Goal: Information Seeking & Learning: Learn about a topic

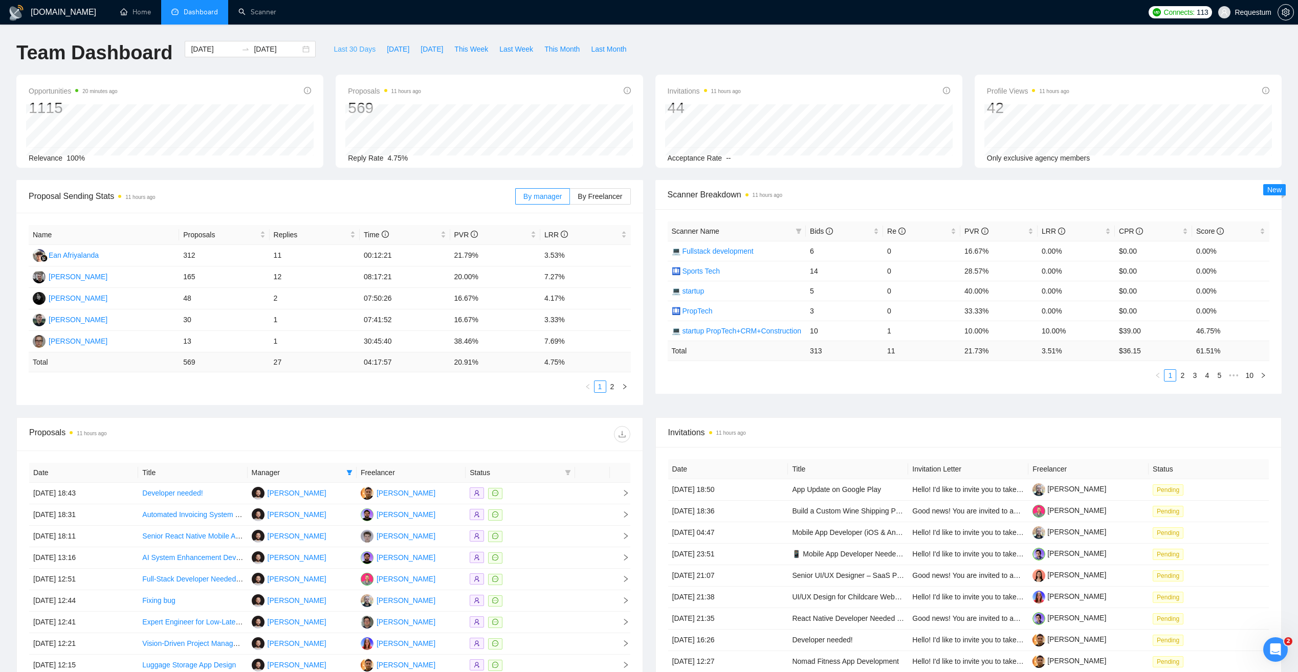
click at [349, 45] on span "Last 30 Days" at bounding box center [354, 48] width 42 height 11
type input "2025-08-14"
type input "2025-09-13"
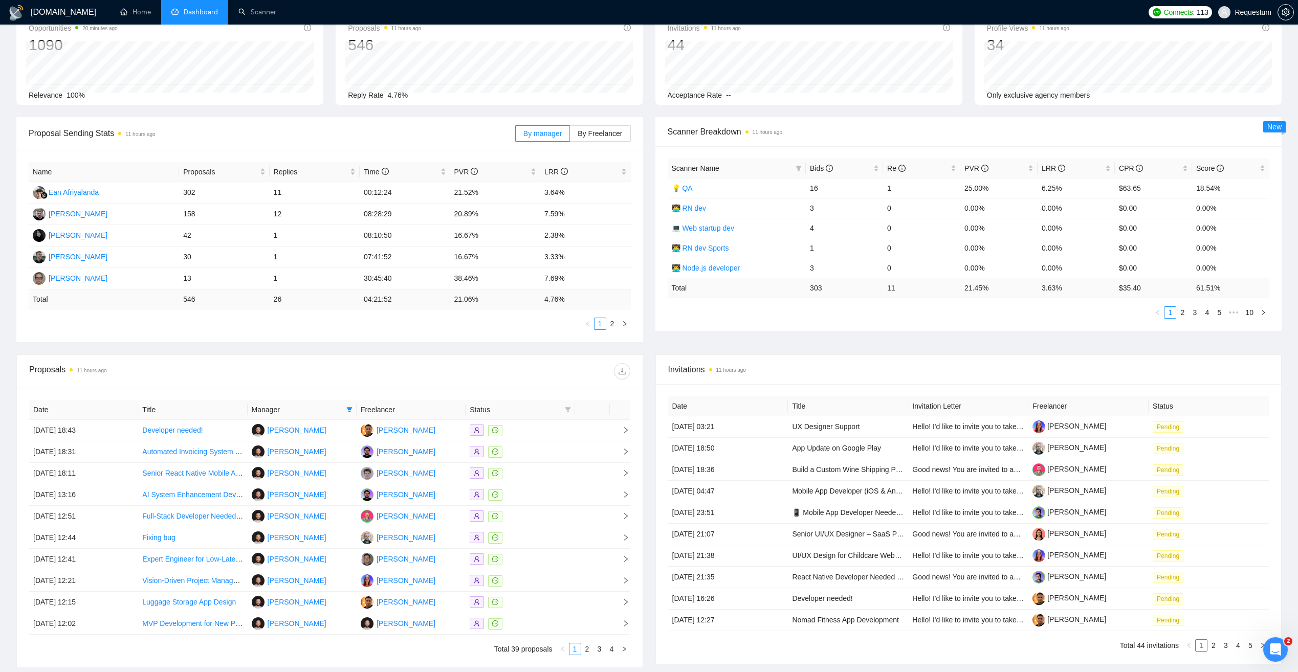
scroll to position [48, 0]
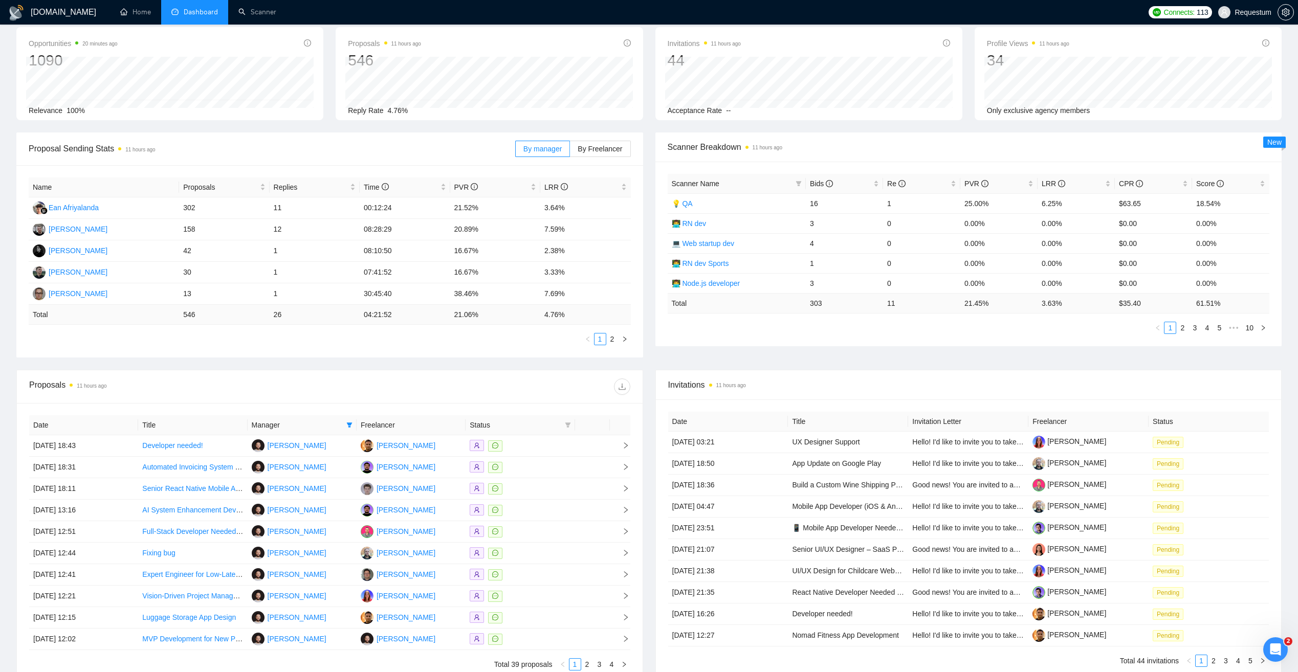
click at [331, 427] on span "Manager" at bounding box center [297, 424] width 91 height 11
click at [347, 422] on icon "filter" at bounding box center [349, 425] width 6 height 6
click at [335, 392] on div at bounding box center [479, 386] width 300 height 16
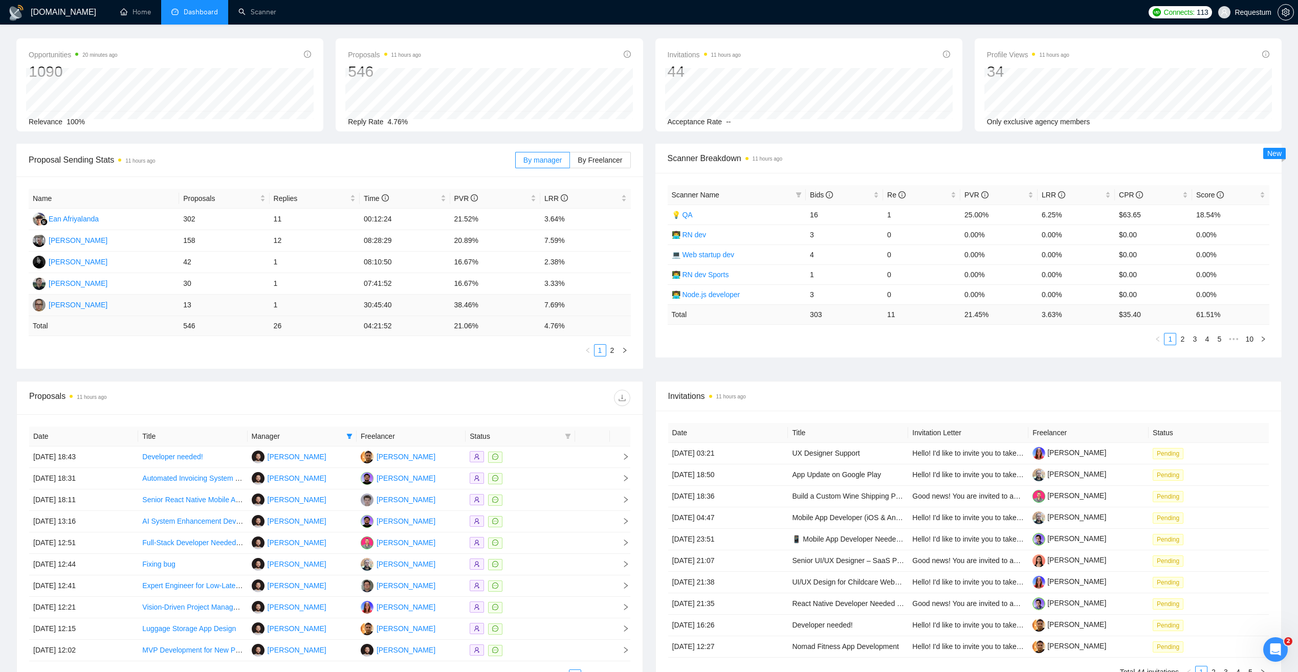
scroll to position [150, 0]
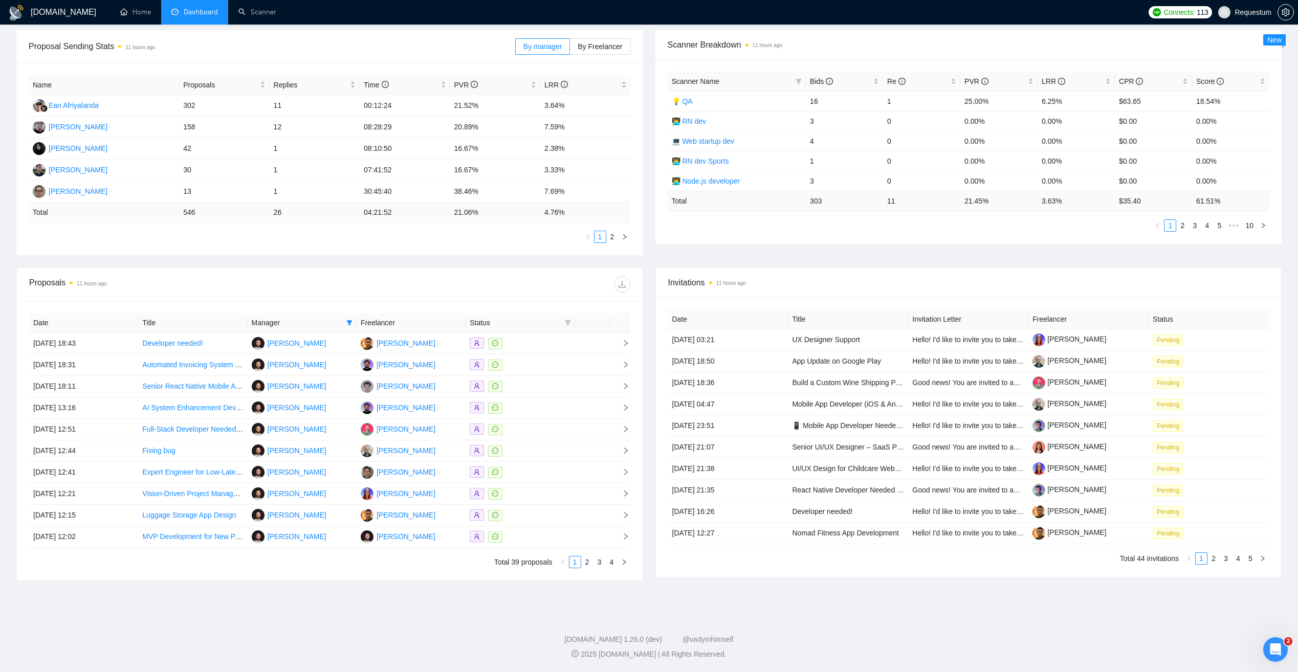
click at [374, 325] on th "Freelancer" at bounding box center [410, 323] width 109 height 20
click at [333, 323] on span "Manager" at bounding box center [297, 322] width 91 height 11
click at [346, 322] on icon "filter" at bounding box center [349, 323] width 6 height 6
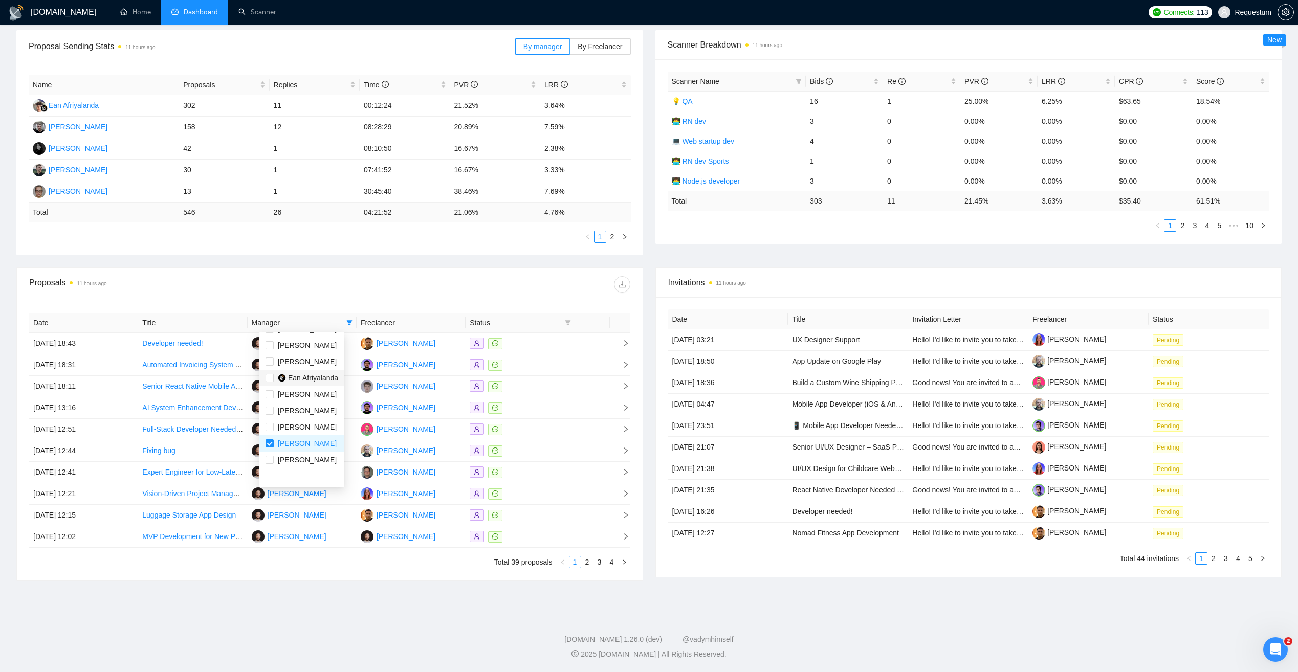
scroll to position [33, 0]
click at [298, 445] on div "Andrii Blond" at bounding box center [307, 440] width 59 height 11
checkbox input "false"
click at [324, 412] on span "[PERSON_NAME]" at bounding box center [307, 408] width 59 height 8
checkbox input "true"
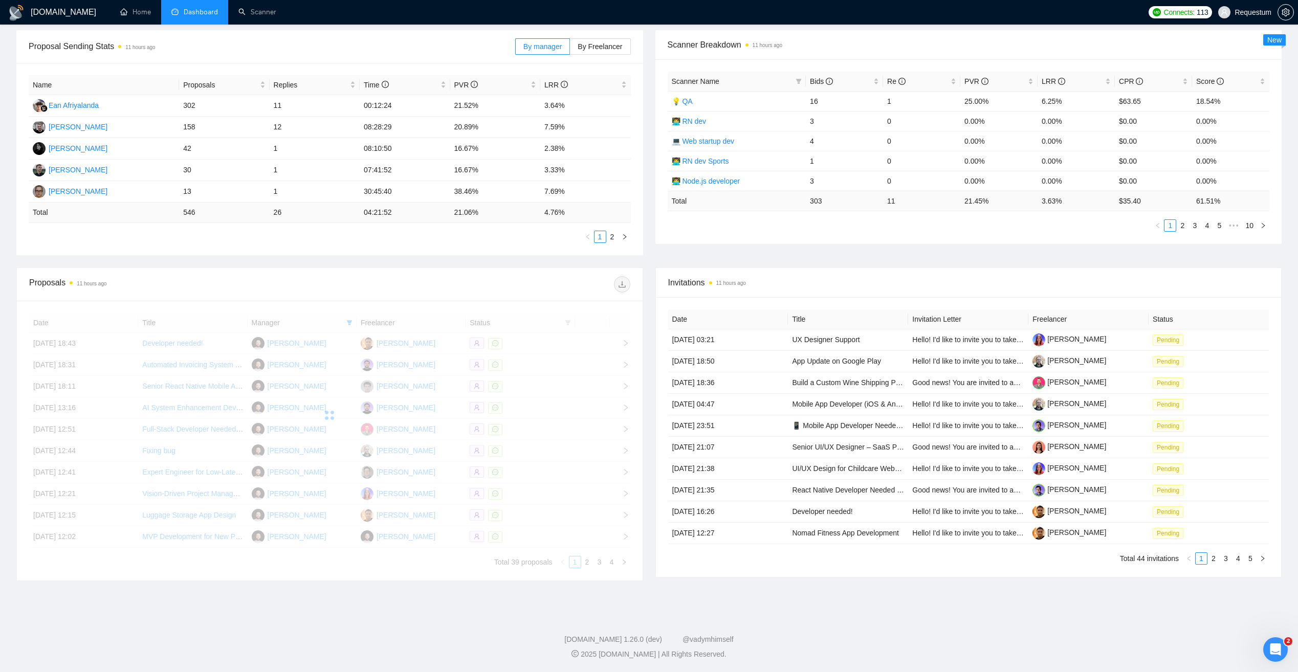
click at [292, 280] on div "Proposals 11 hours ago" at bounding box center [179, 284] width 300 height 16
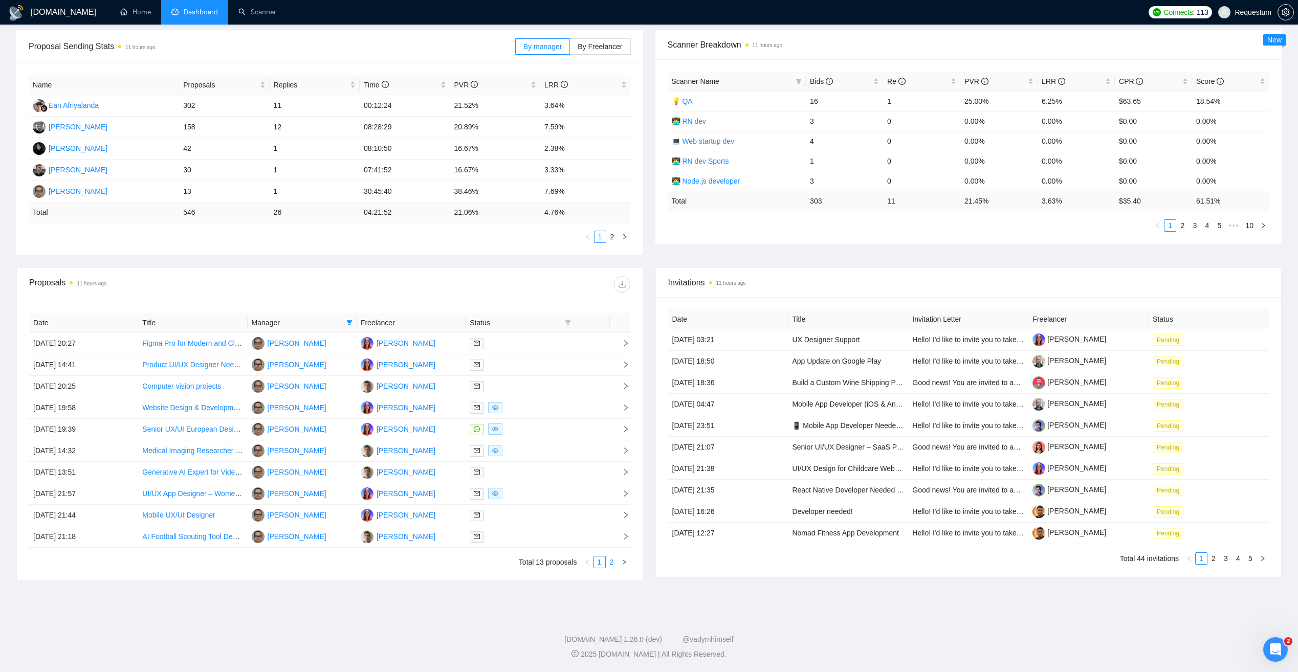
click at [613, 564] on link "2" at bounding box center [611, 561] width 11 height 11
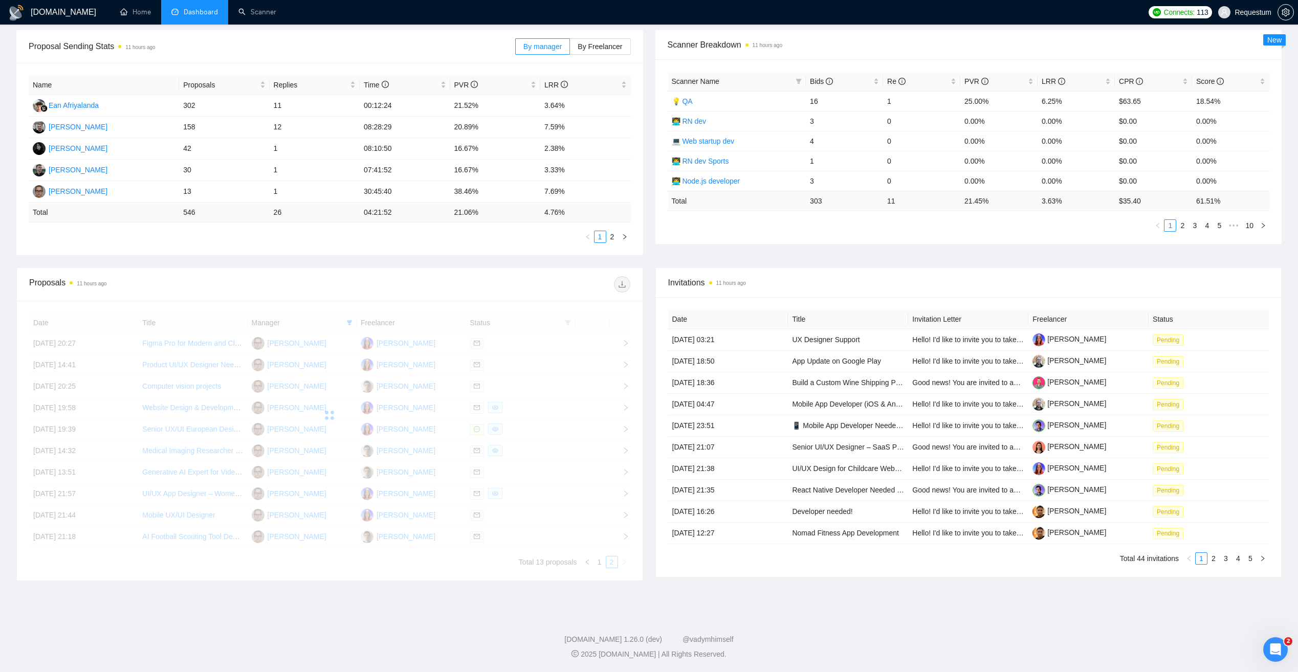
scroll to position [146, 0]
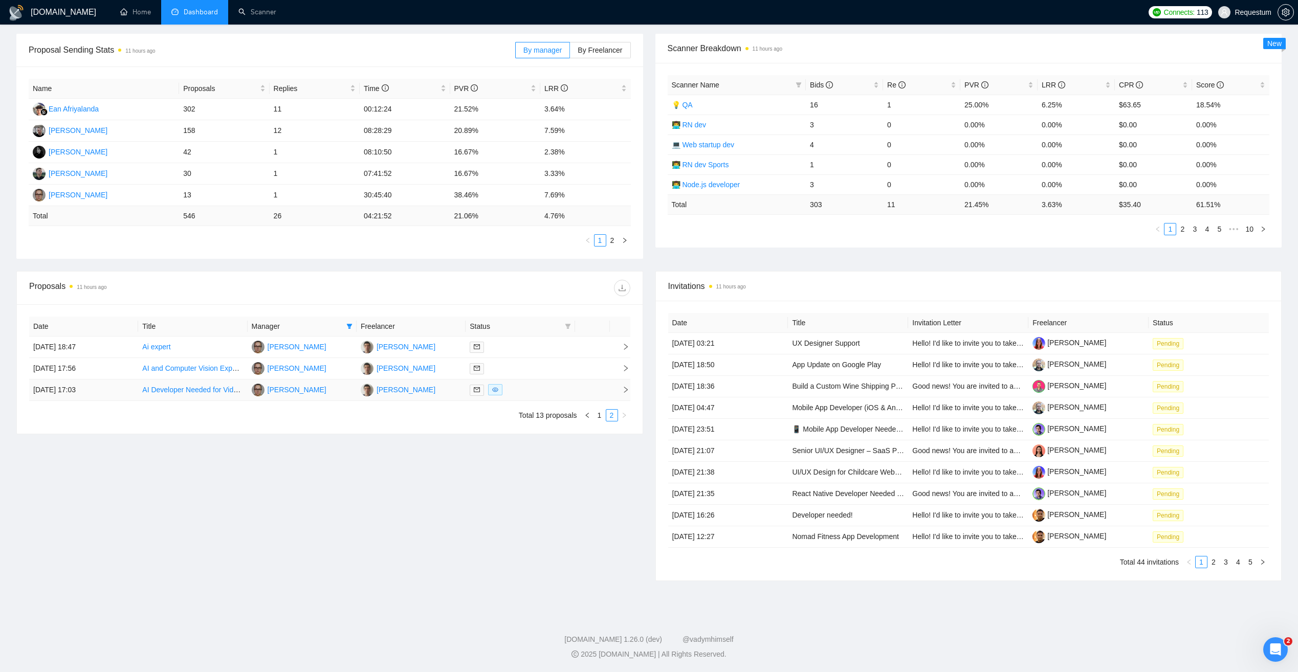
click at [542, 385] on div at bounding box center [520, 390] width 101 height 12
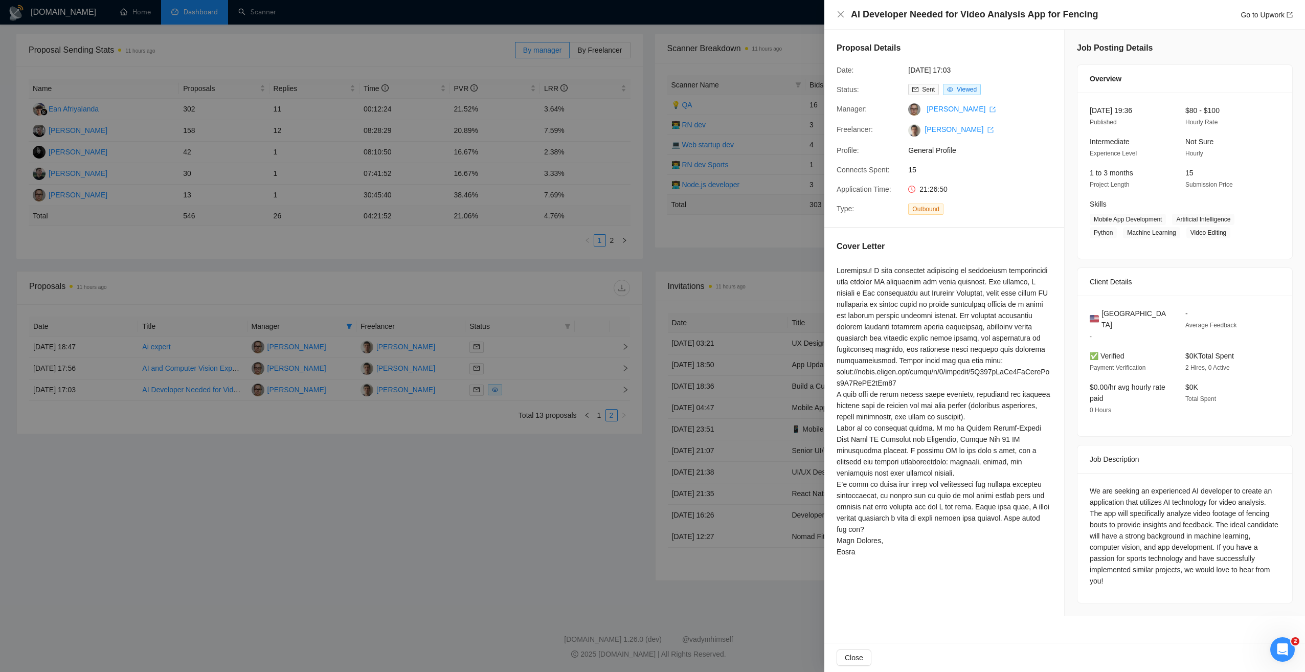
click at [547, 492] on div at bounding box center [652, 336] width 1305 height 672
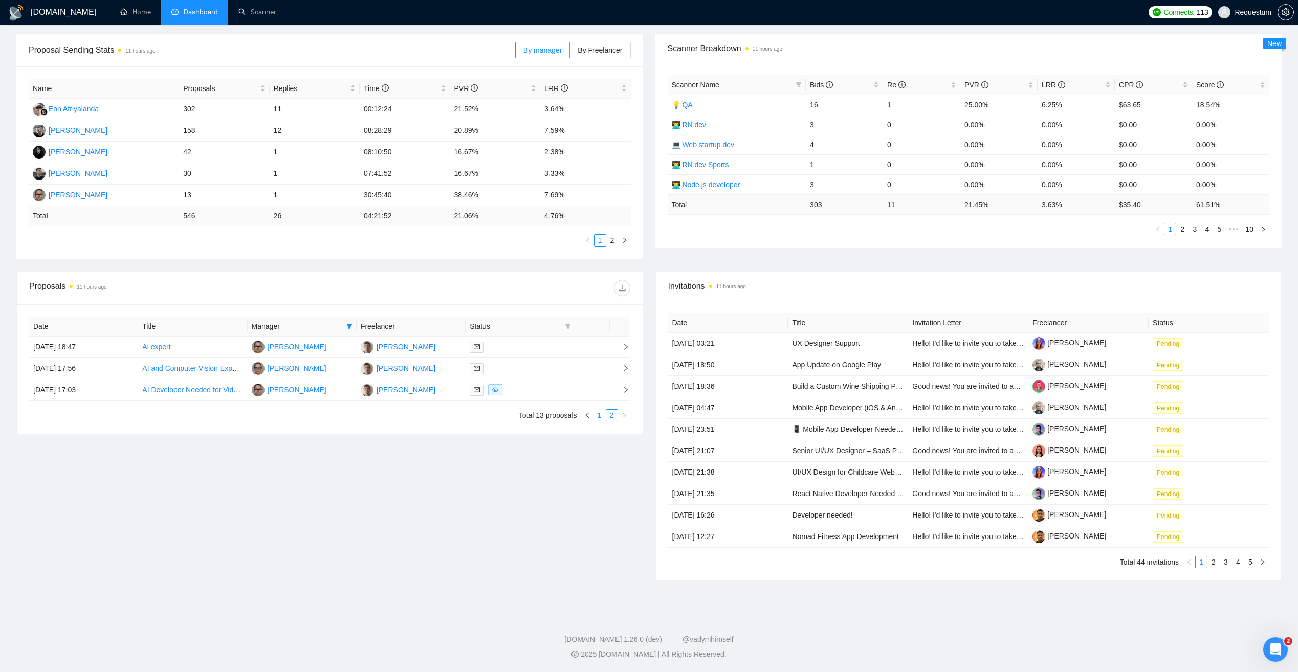
click at [599, 417] on link "1" at bounding box center [599, 415] width 11 height 11
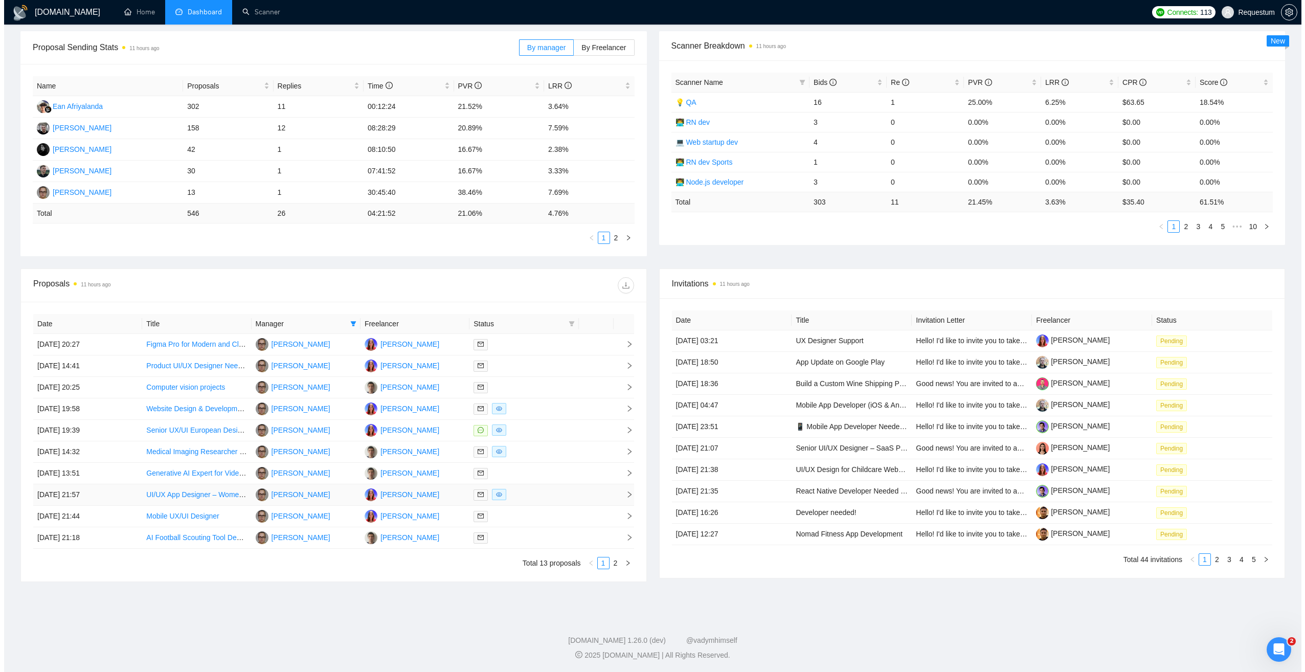
scroll to position [150, 0]
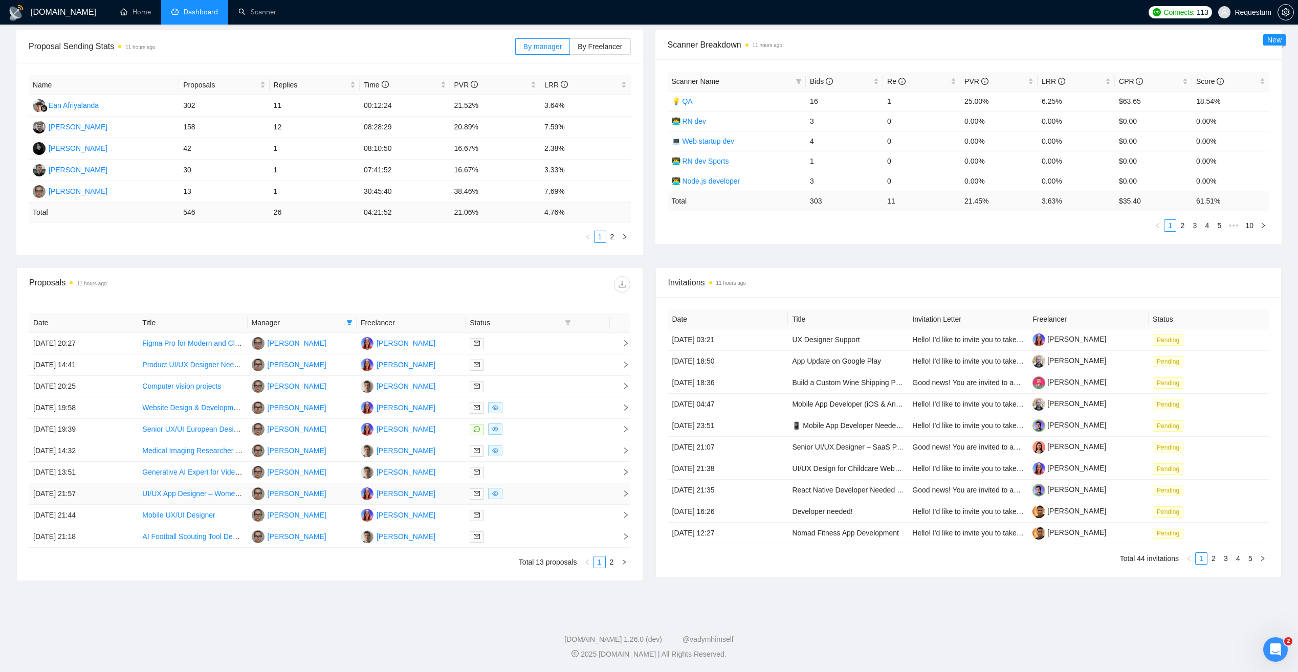
click at [528, 489] on div at bounding box center [520, 494] width 101 height 12
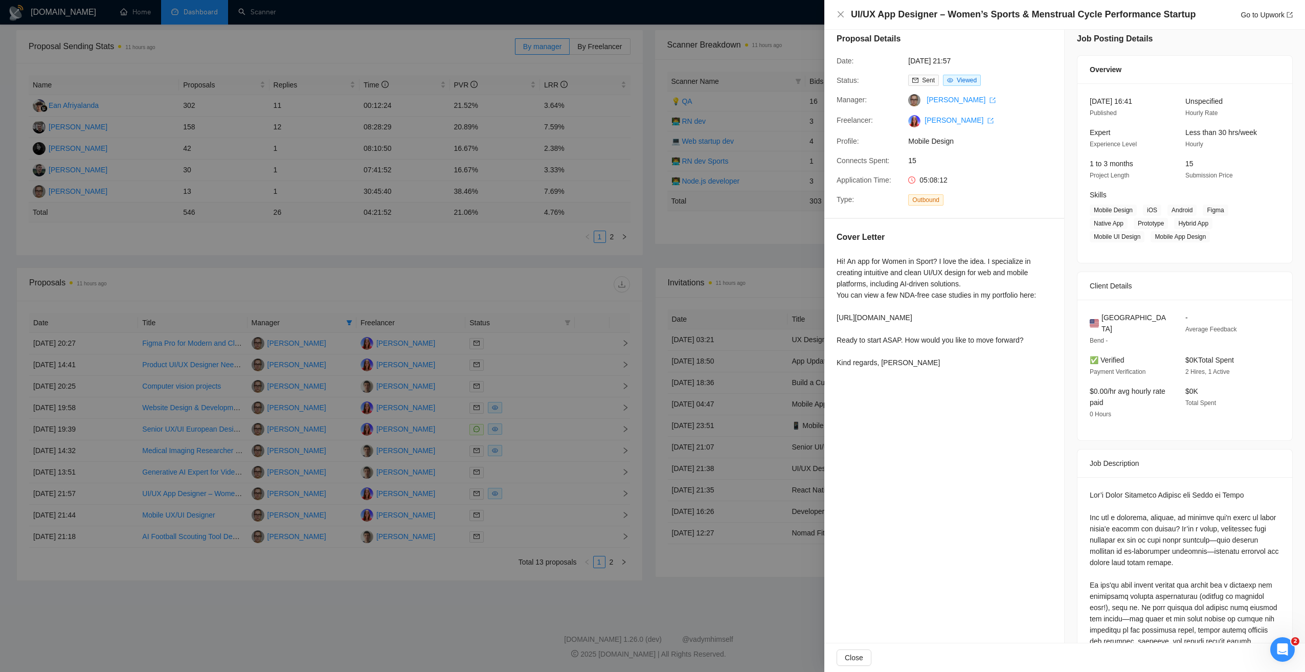
scroll to position [0, 0]
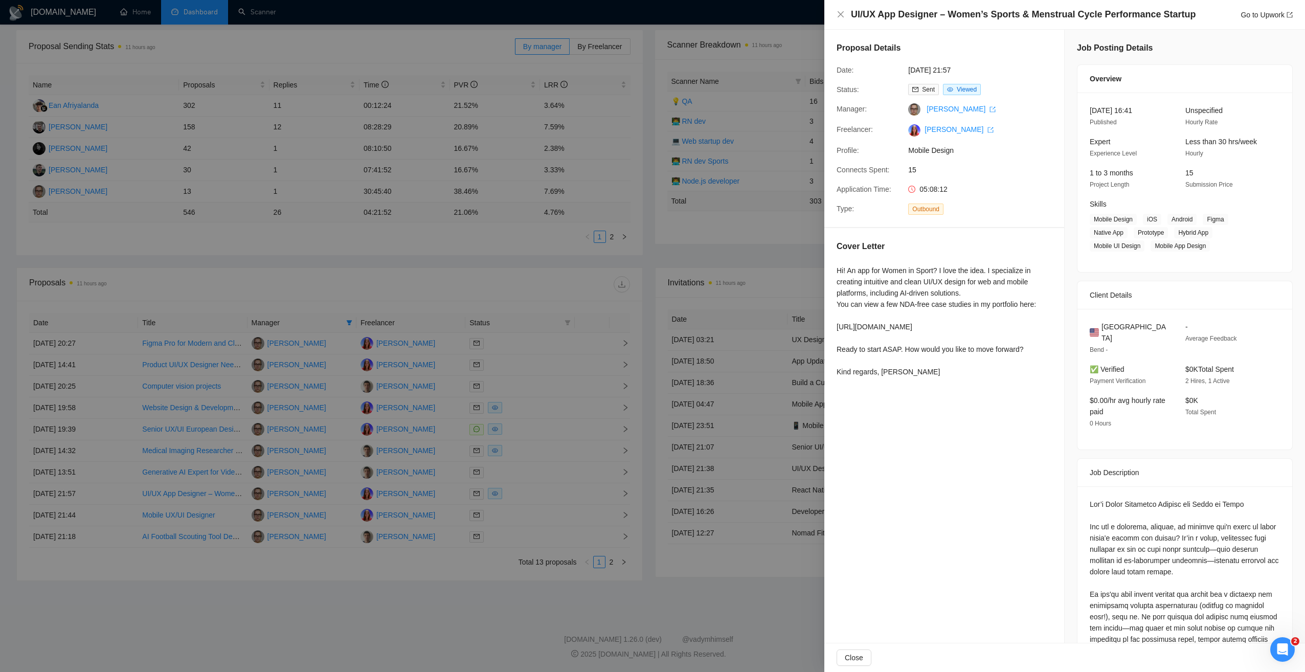
click at [469, 554] on div at bounding box center [652, 336] width 1305 height 672
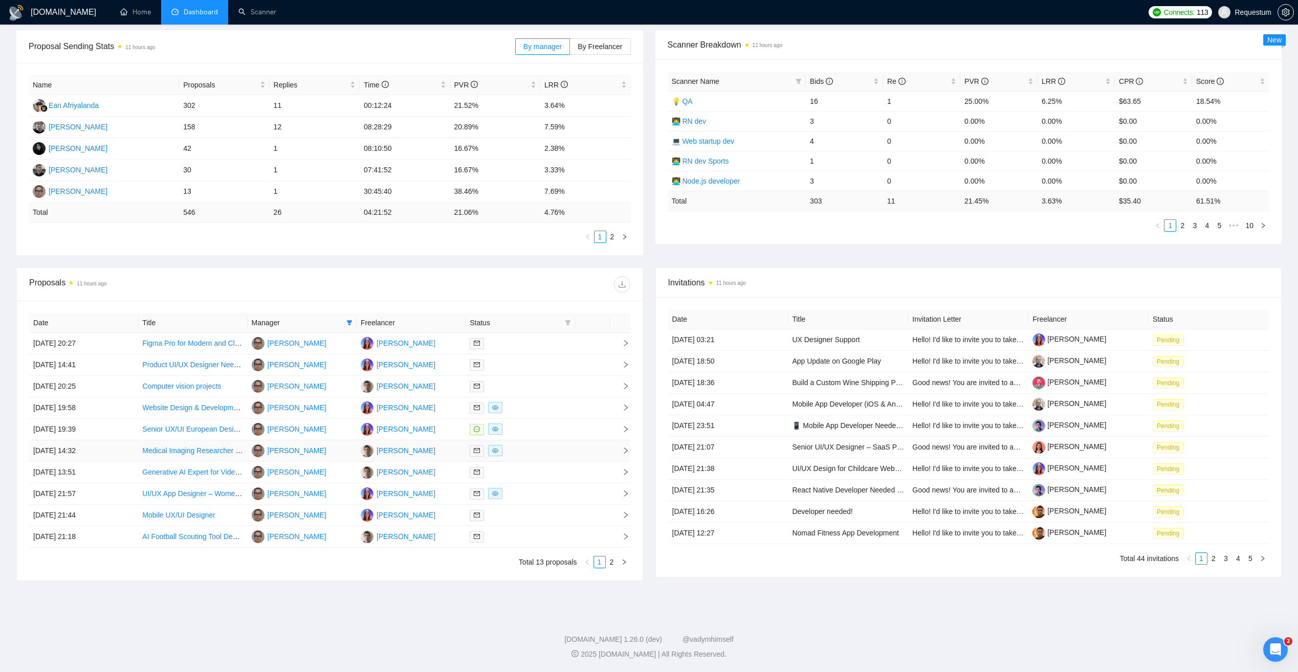
click at [531, 451] on div at bounding box center [520, 451] width 101 height 12
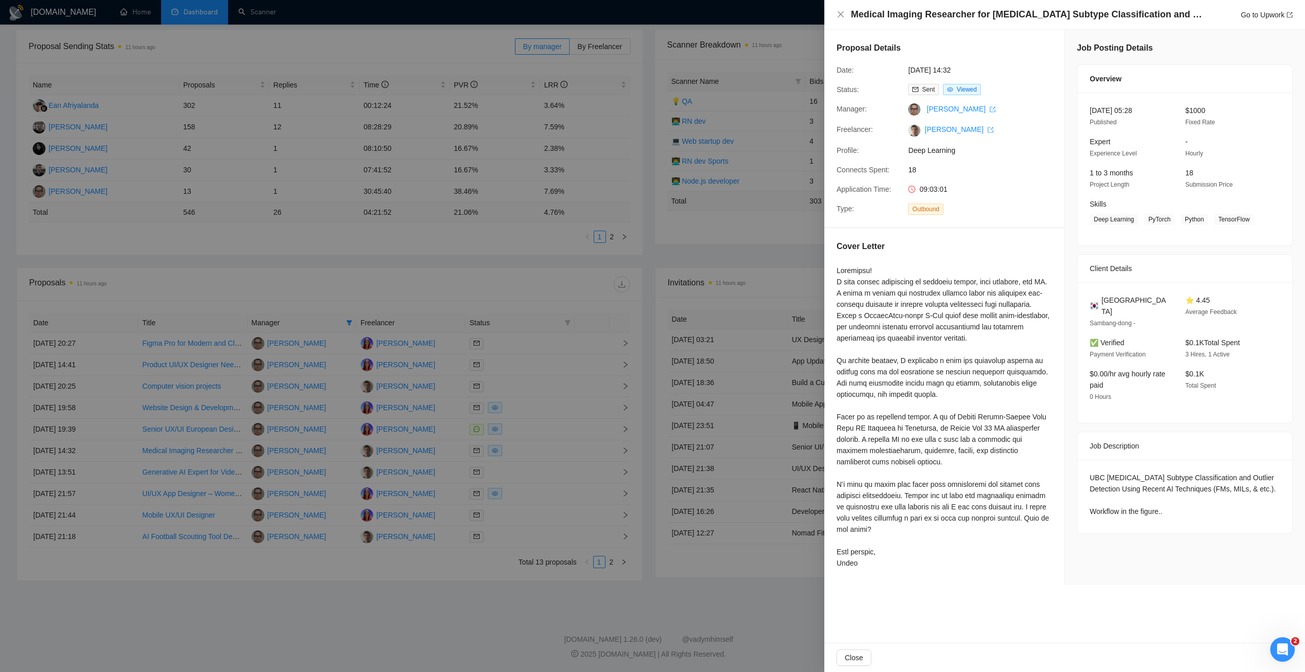
click at [533, 449] on div at bounding box center [652, 336] width 1305 height 672
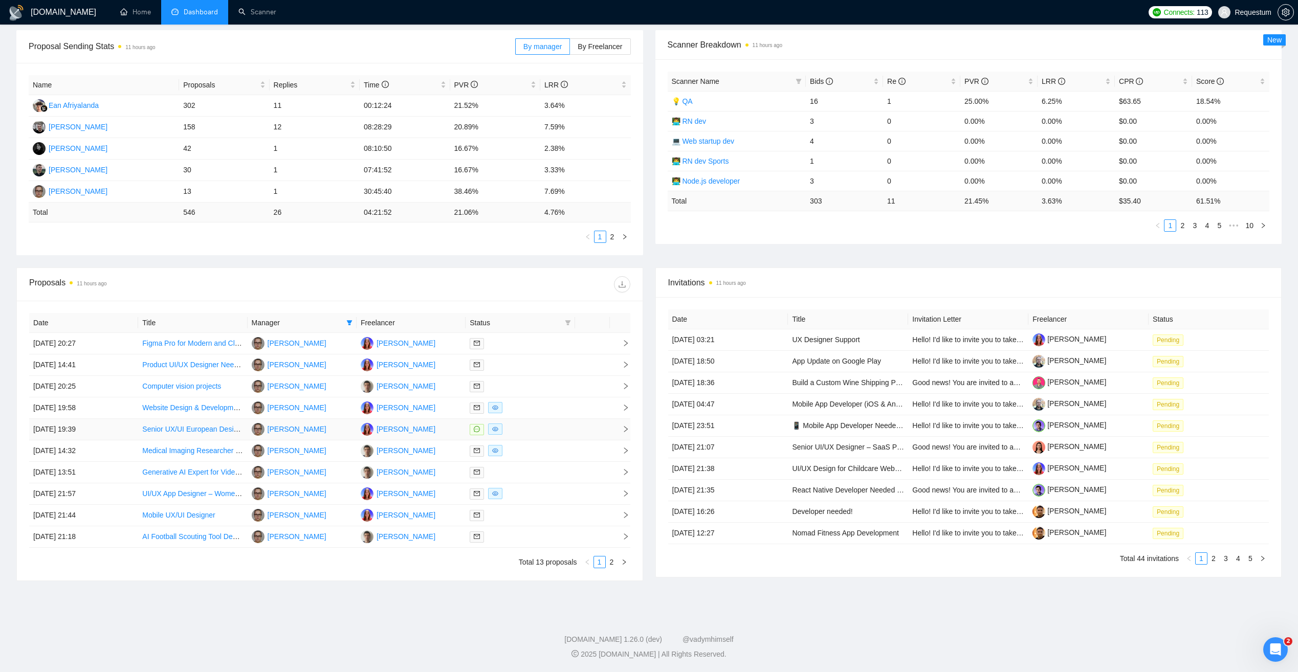
click at [536, 432] on div at bounding box center [520, 429] width 101 height 12
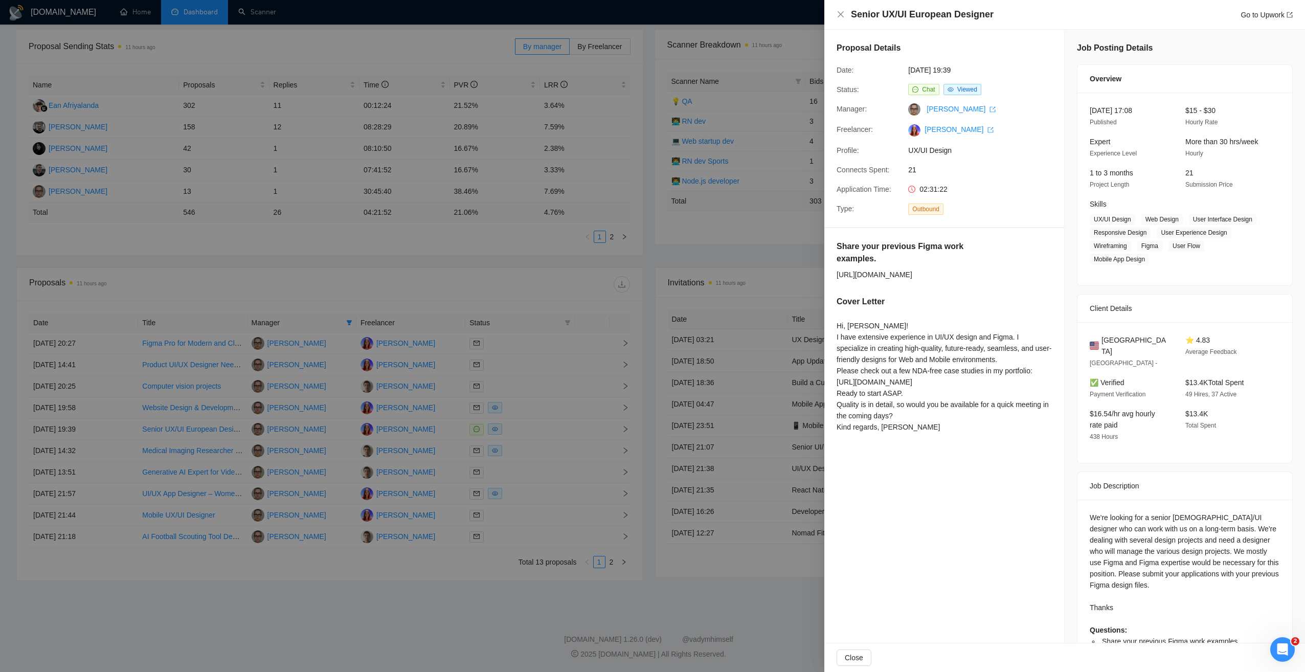
click at [536, 431] on div at bounding box center [652, 336] width 1305 height 672
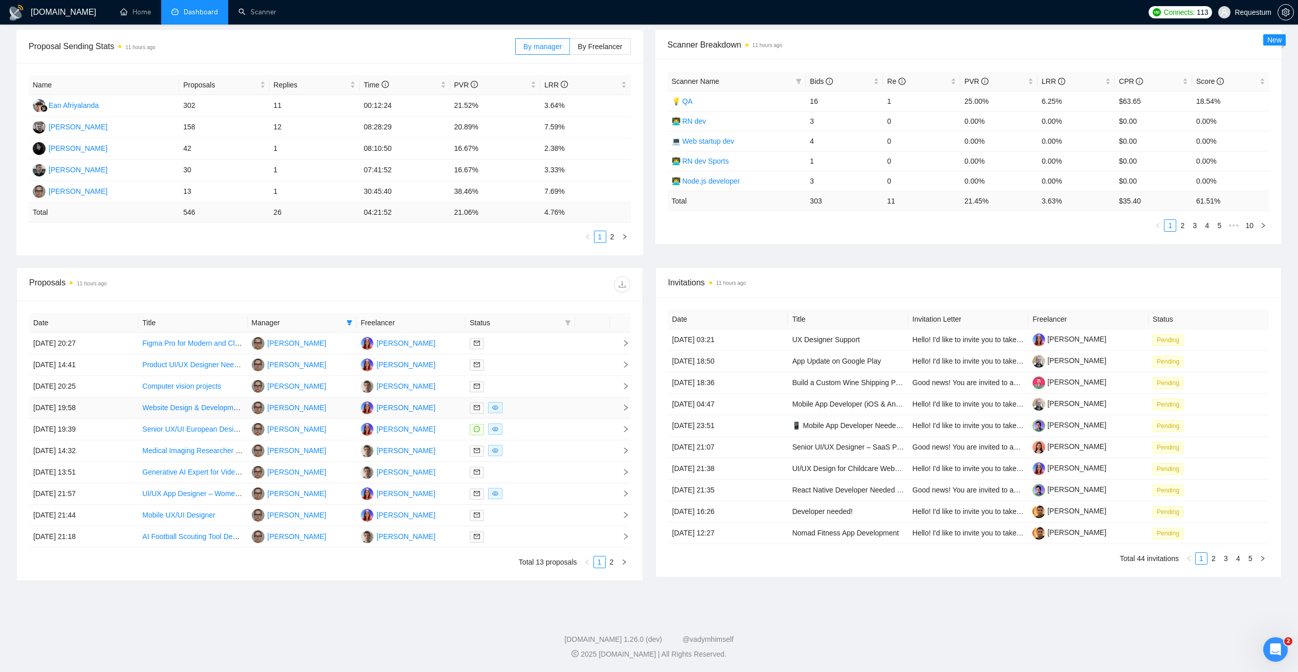
click at [542, 410] on div at bounding box center [520, 408] width 101 height 12
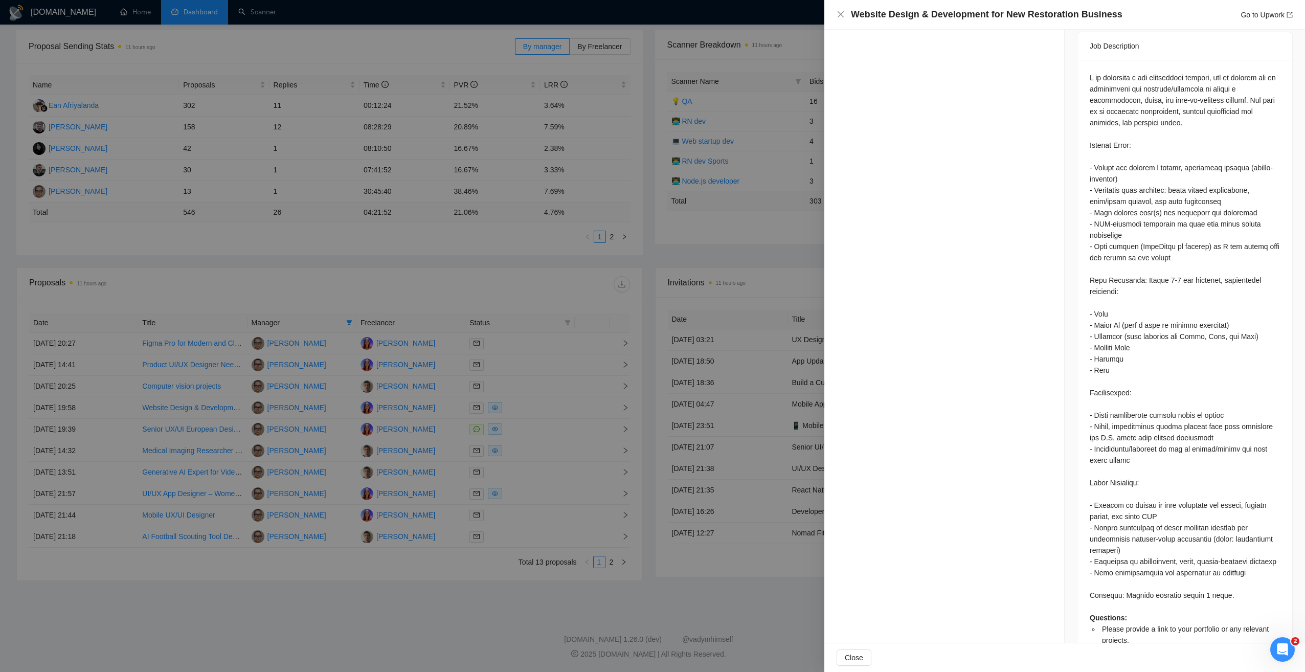
scroll to position [436, 0]
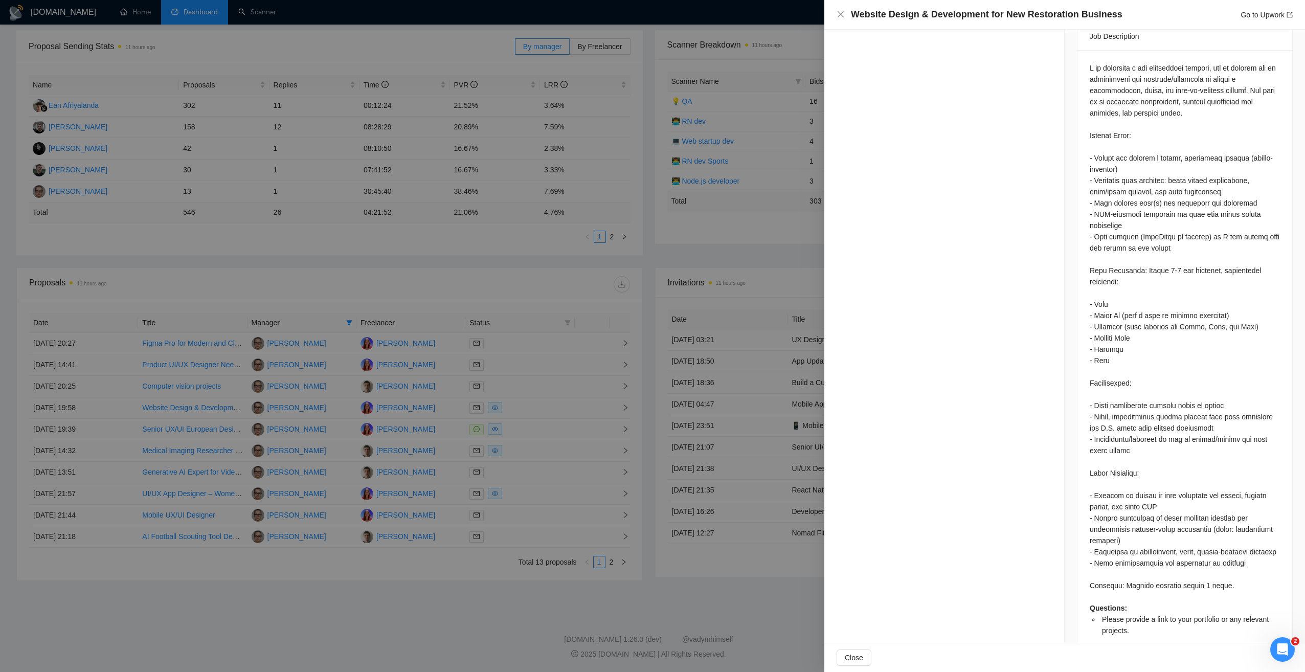
click at [417, 593] on div at bounding box center [652, 336] width 1305 height 672
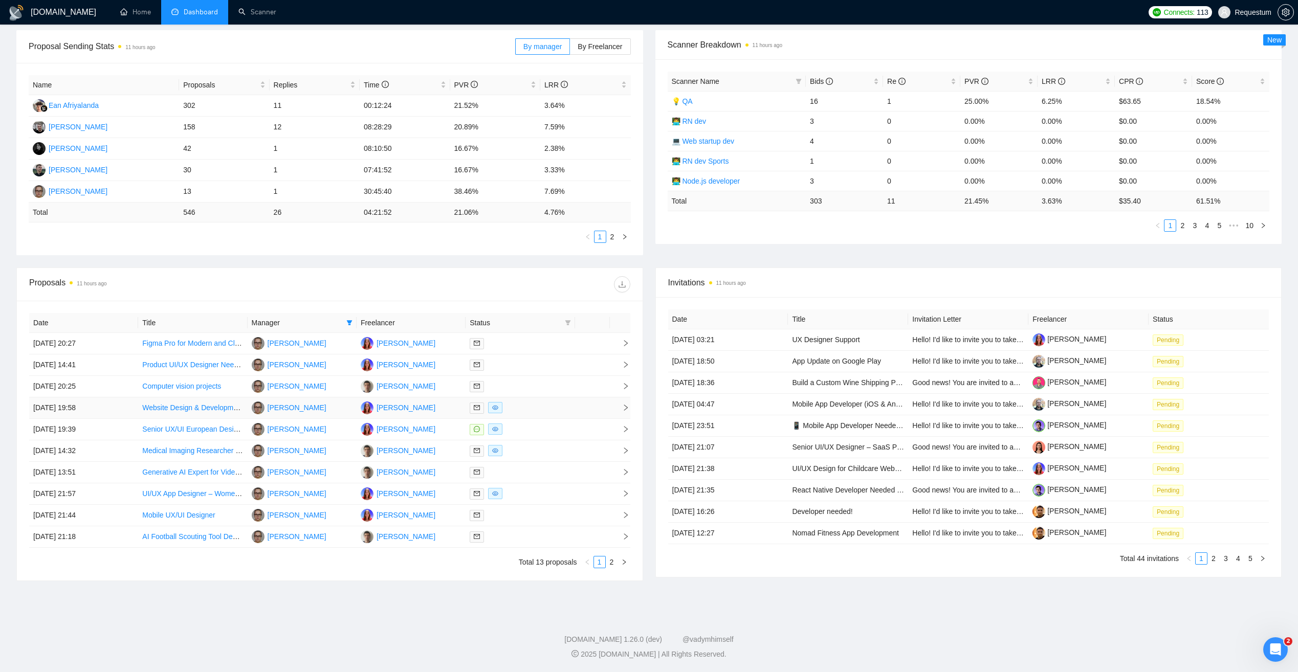
click at [528, 409] on div at bounding box center [520, 408] width 101 height 12
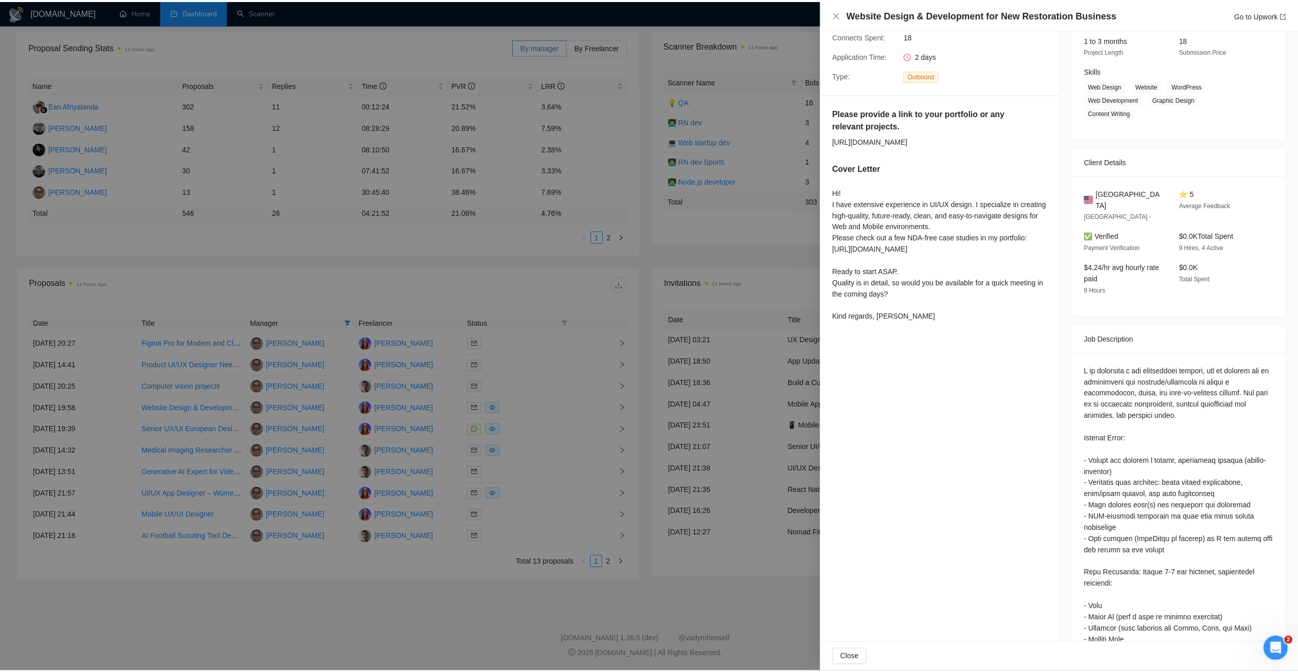
scroll to position [0, 0]
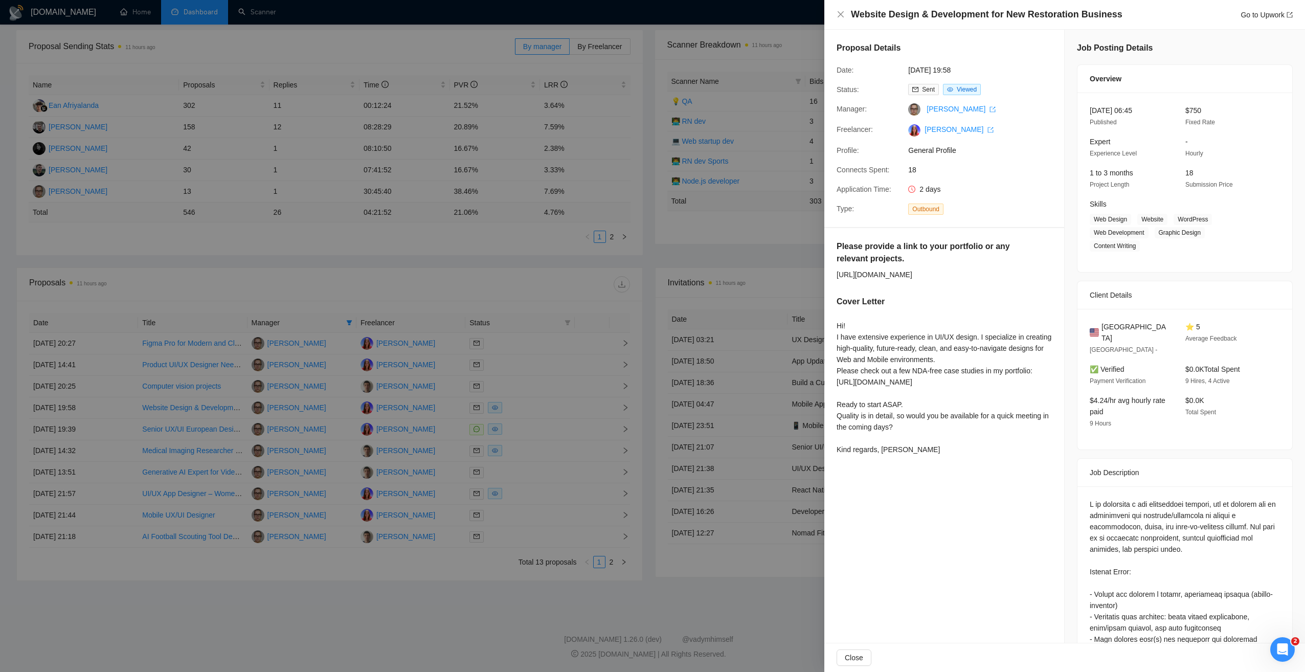
click at [562, 292] on div at bounding box center [652, 336] width 1305 height 672
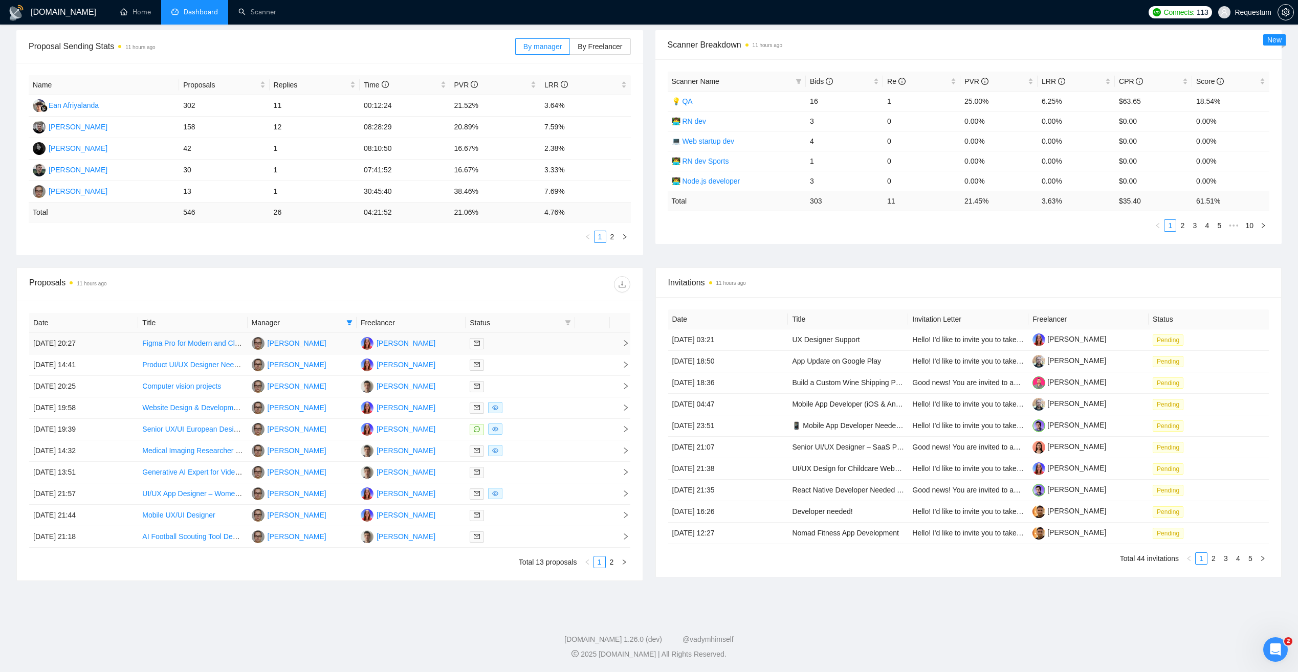
click at [501, 345] on div at bounding box center [520, 344] width 101 height 12
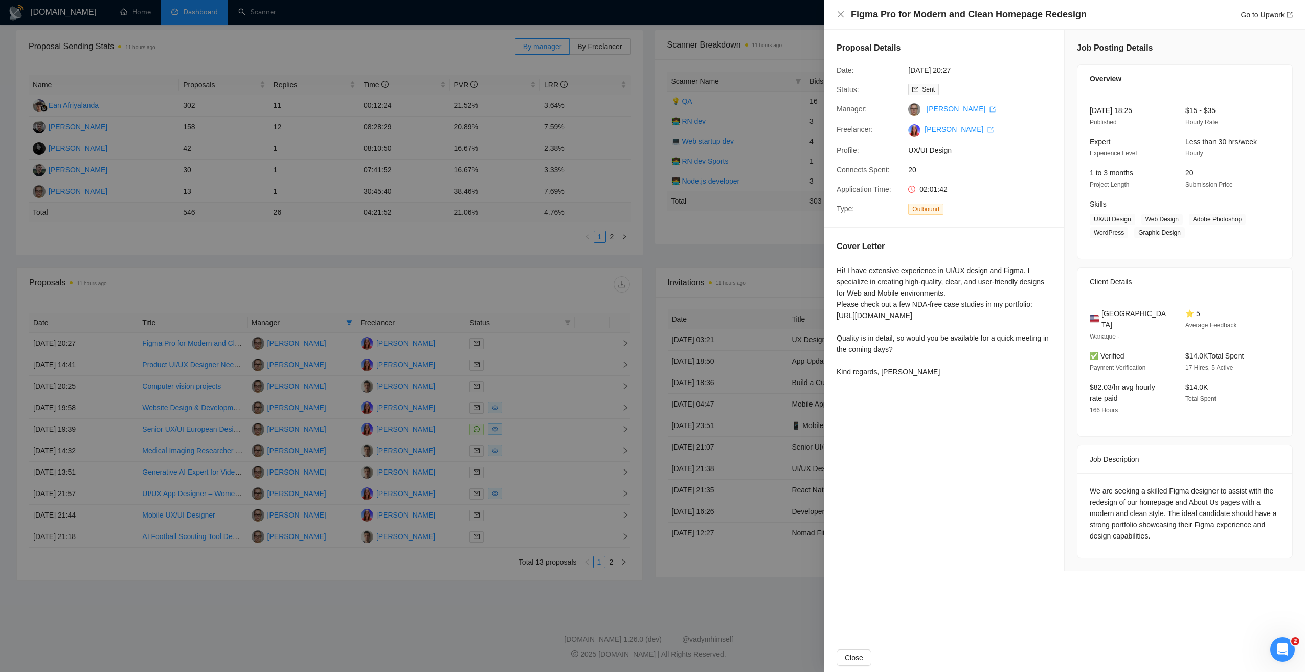
click at [499, 294] on div at bounding box center [652, 336] width 1305 height 672
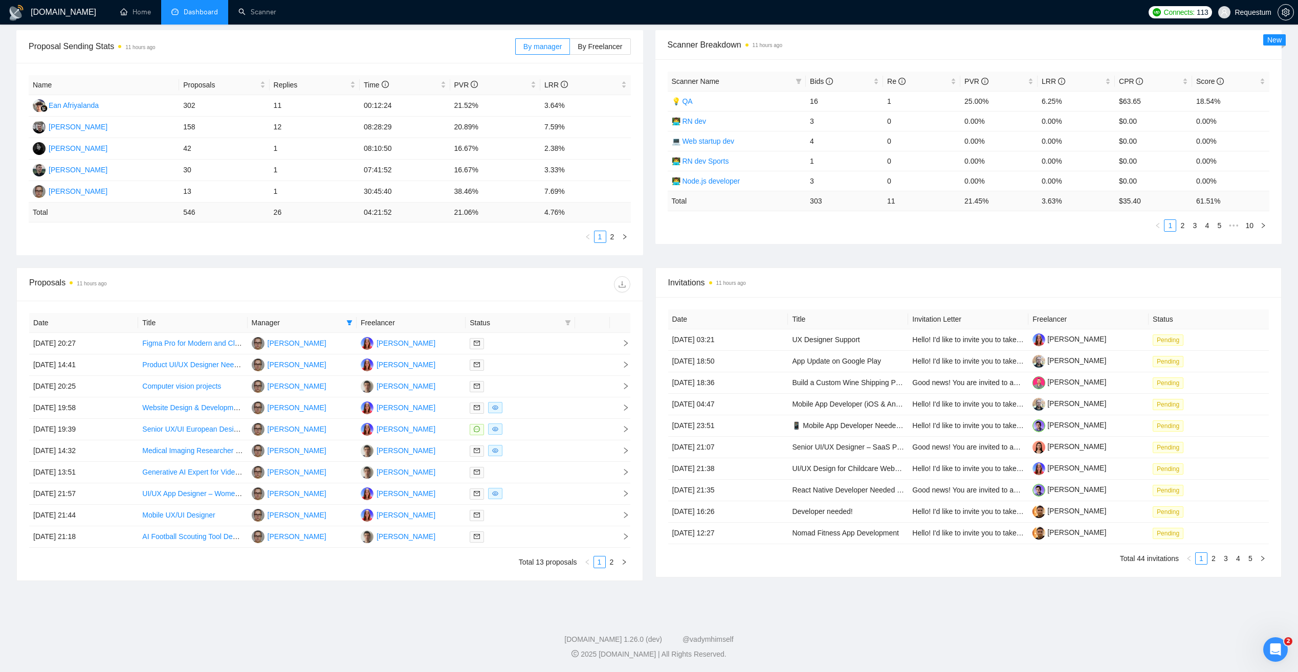
click at [340, 323] on span "Manager" at bounding box center [297, 322] width 91 height 11
click at [348, 323] on icon "filter" at bounding box center [349, 323] width 6 height 6
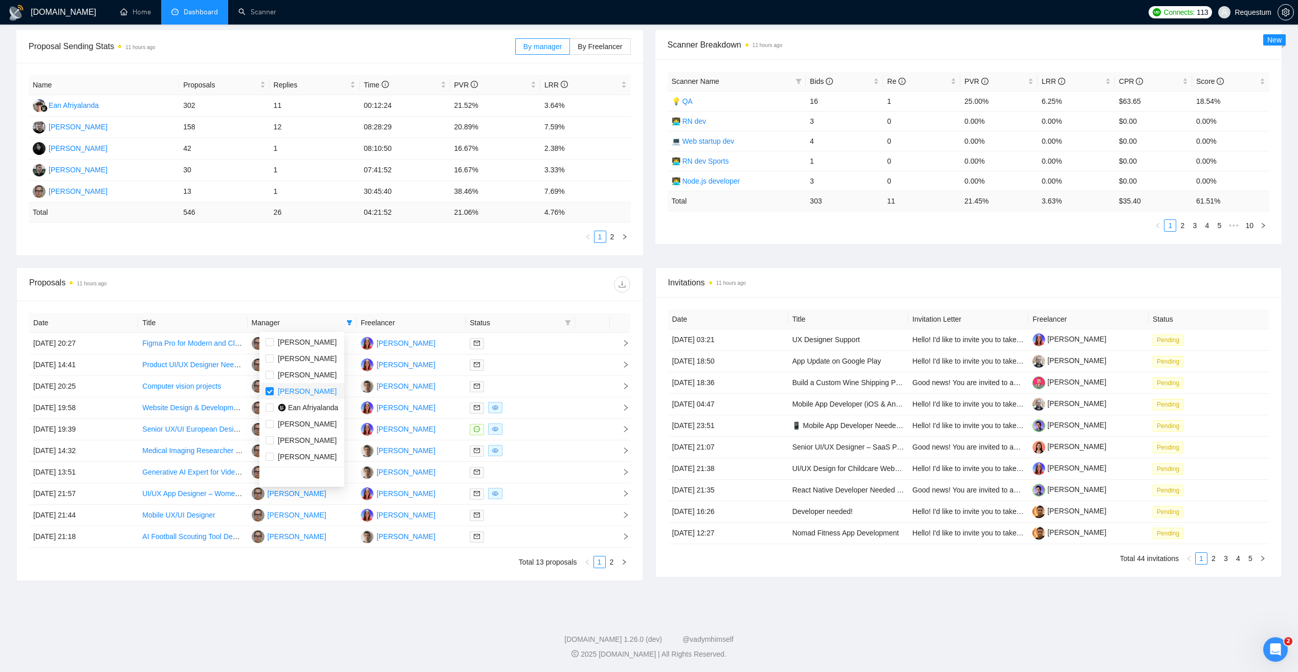
click at [302, 391] on span "[PERSON_NAME]" at bounding box center [307, 391] width 59 height 8
checkbox input "false"
click at [309, 460] on span "Andrii Savka" at bounding box center [307, 457] width 59 height 8
checkbox input "true"
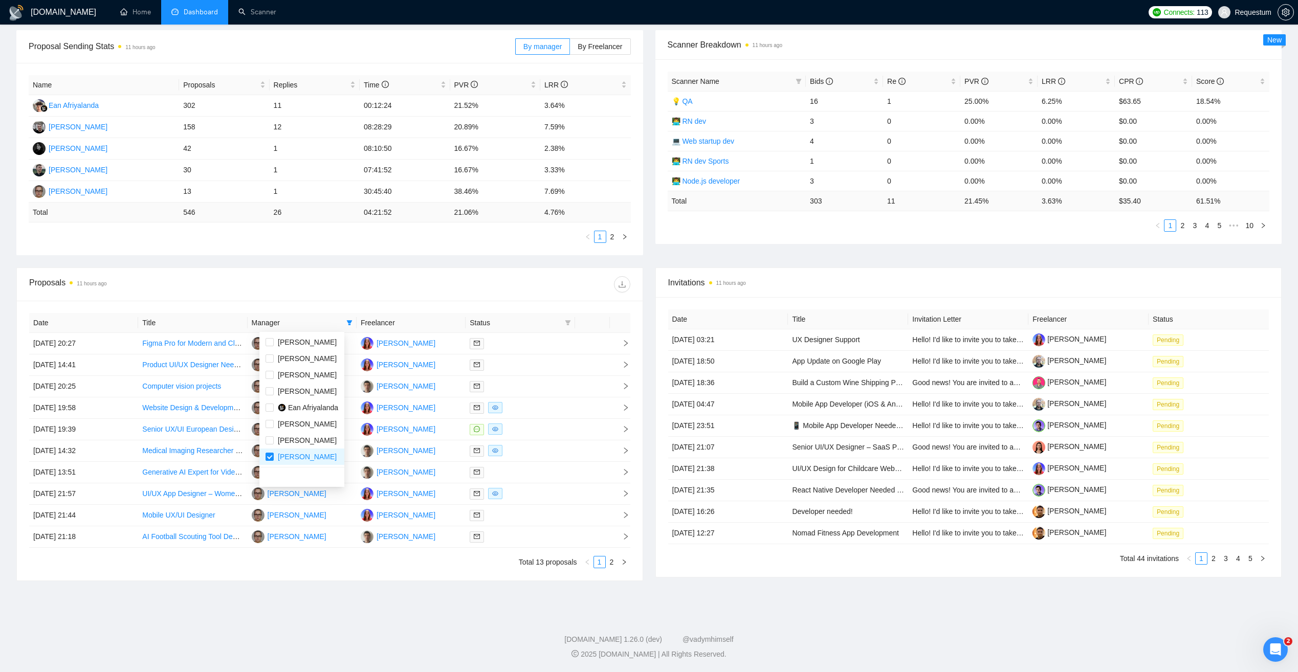
click at [359, 599] on div "GigRadar.io Home Dashboard Scanner Connects: 113 Requestum Team Dashboard 2025-…" at bounding box center [649, 261] width 1298 height 822
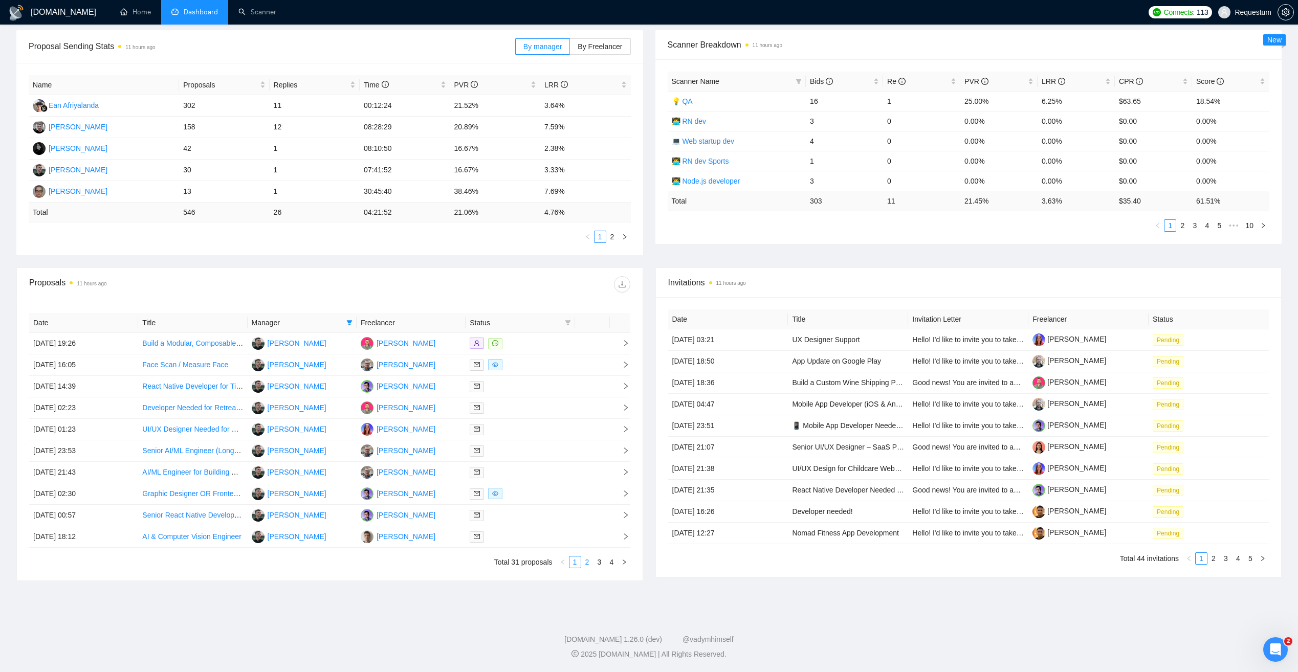
click at [586, 563] on link "2" at bounding box center [587, 561] width 11 height 11
click at [601, 565] on link "3" at bounding box center [599, 561] width 11 height 11
click at [614, 565] on link "4" at bounding box center [611, 561] width 11 height 11
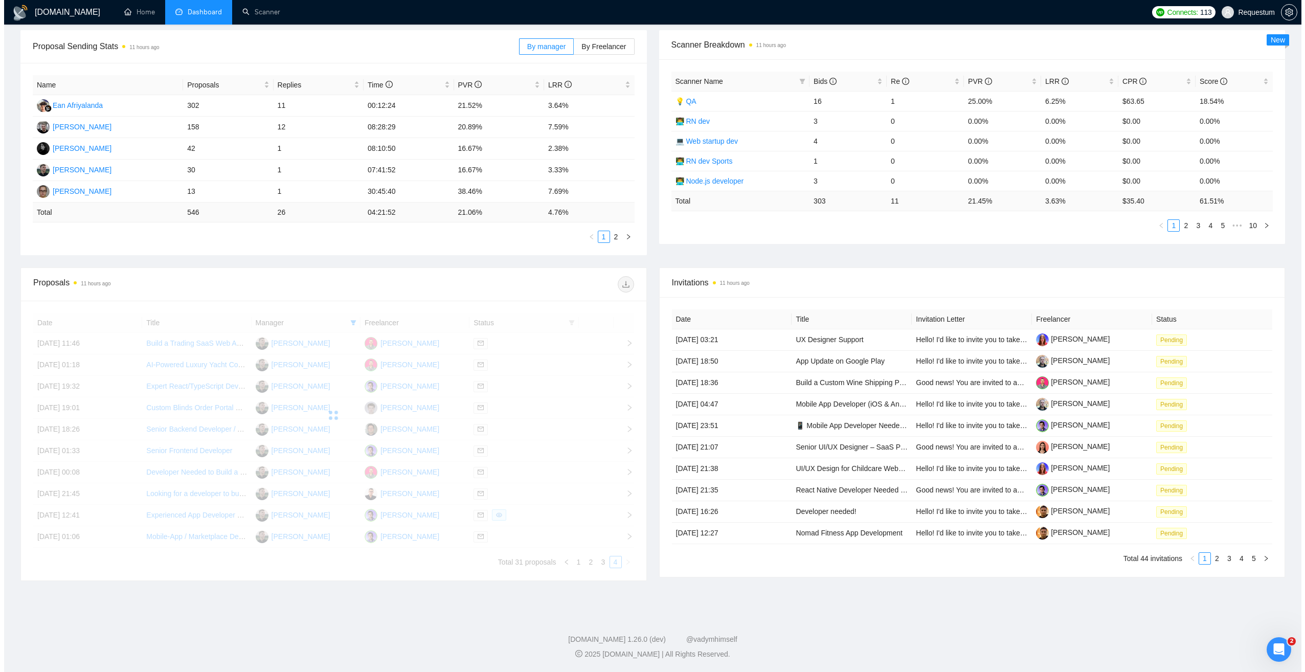
scroll to position [146, 0]
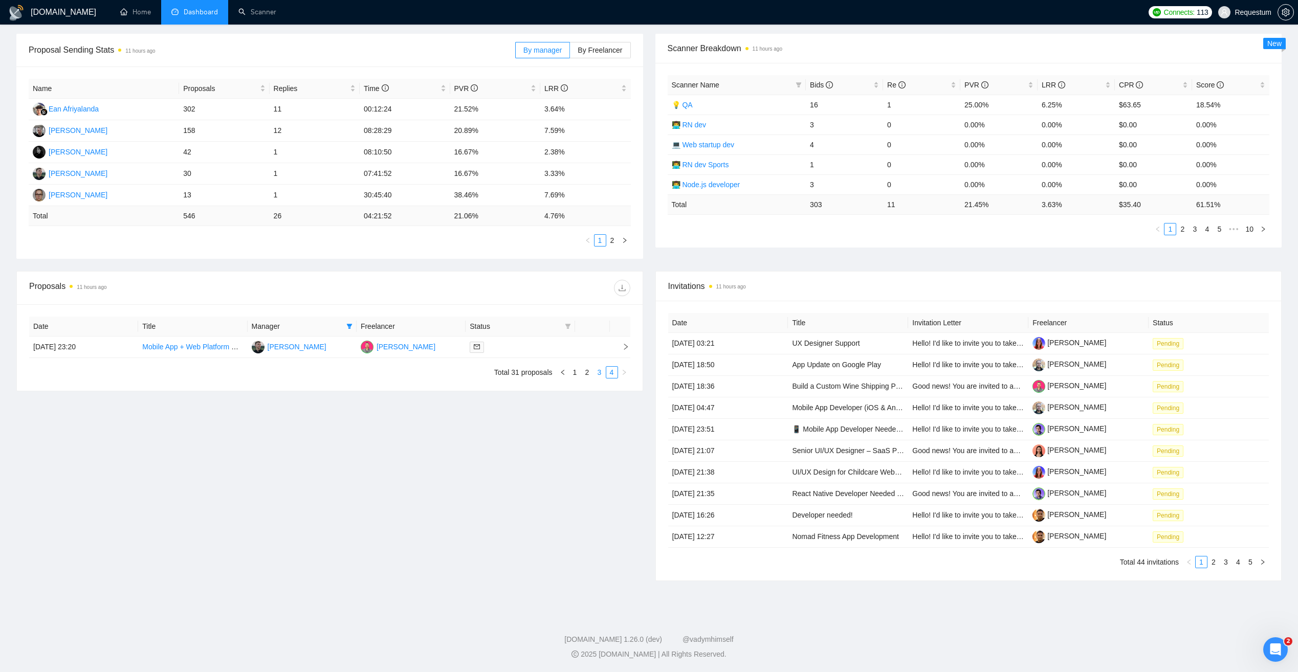
click at [597, 373] on link "3" at bounding box center [599, 372] width 11 height 11
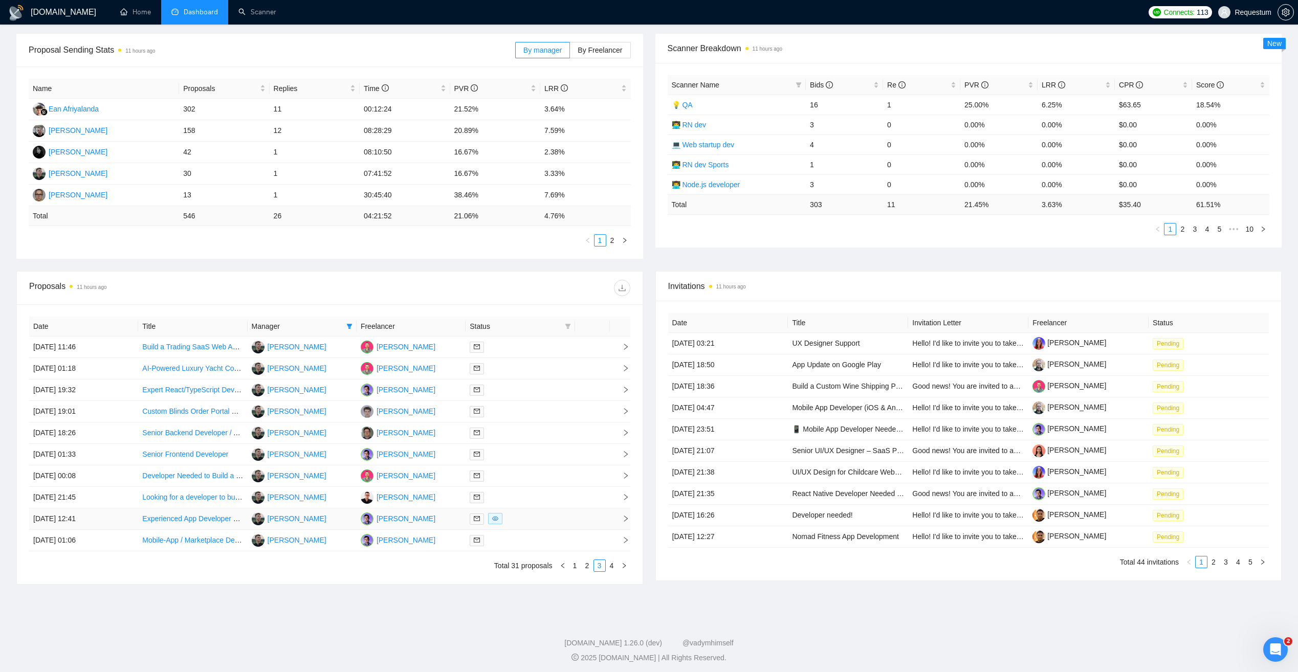
click at [522, 518] on div at bounding box center [520, 519] width 101 height 12
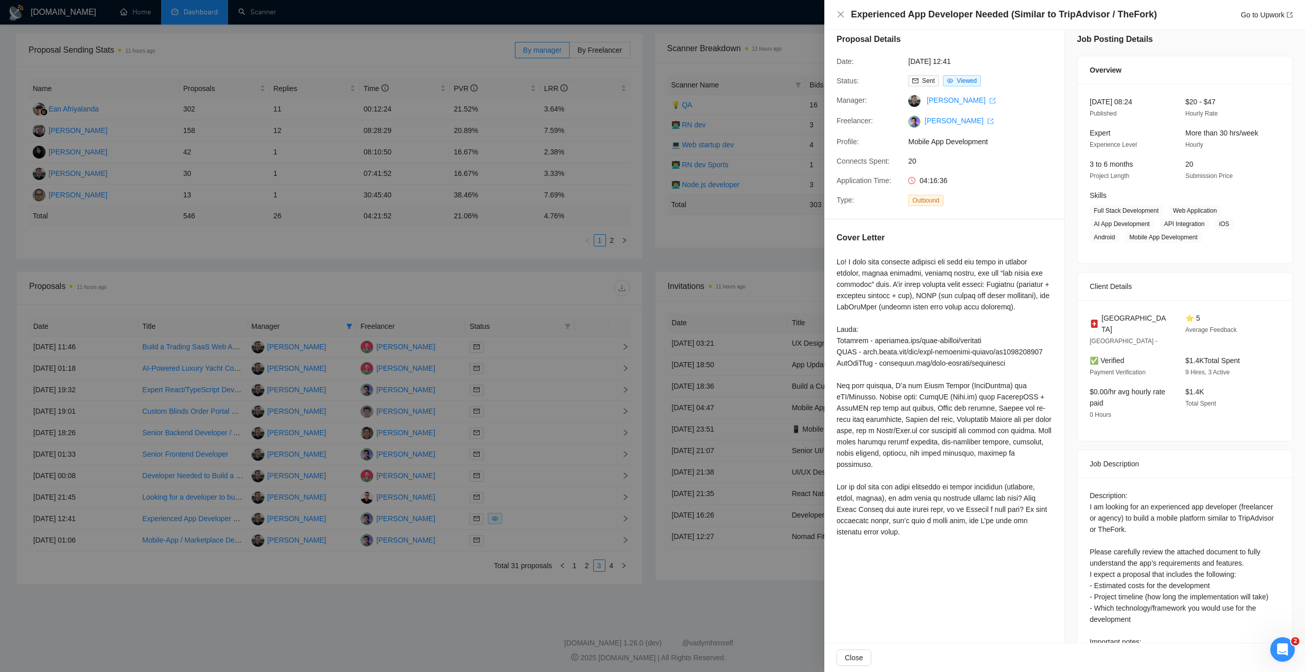
scroll to position [0, 0]
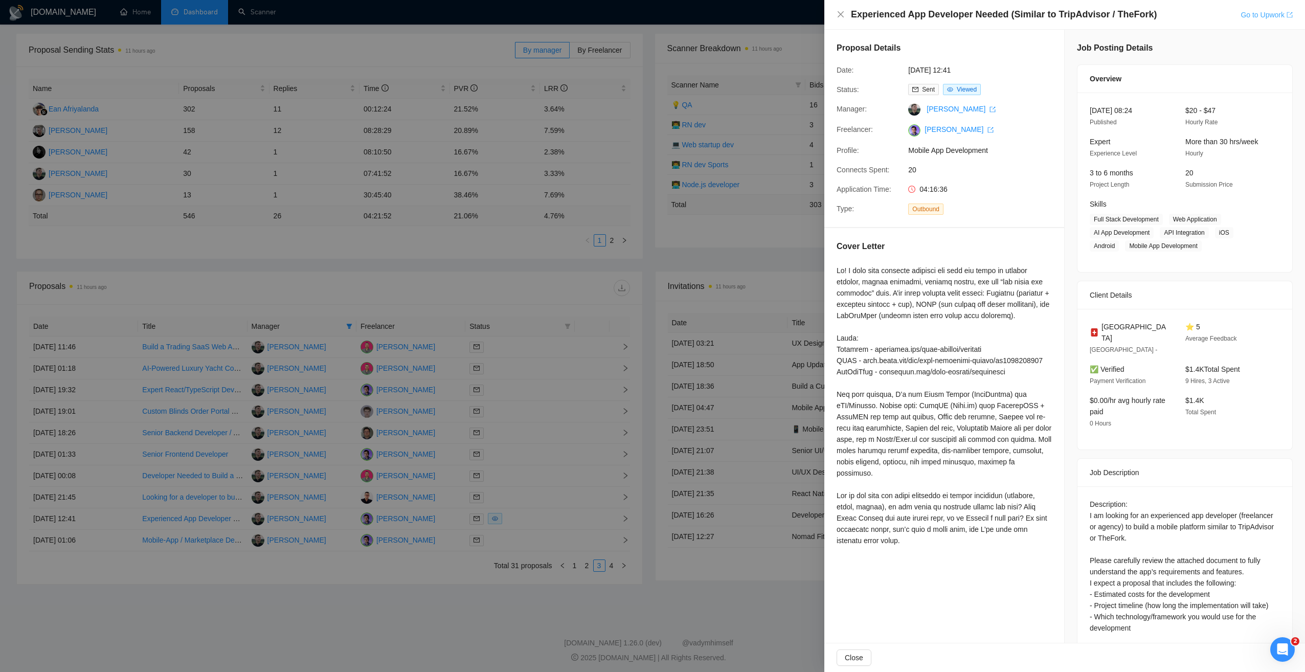
click at [1254, 18] on link "Go to Upwork" at bounding box center [1267, 15] width 52 height 8
click at [390, 597] on div at bounding box center [652, 336] width 1305 height 672
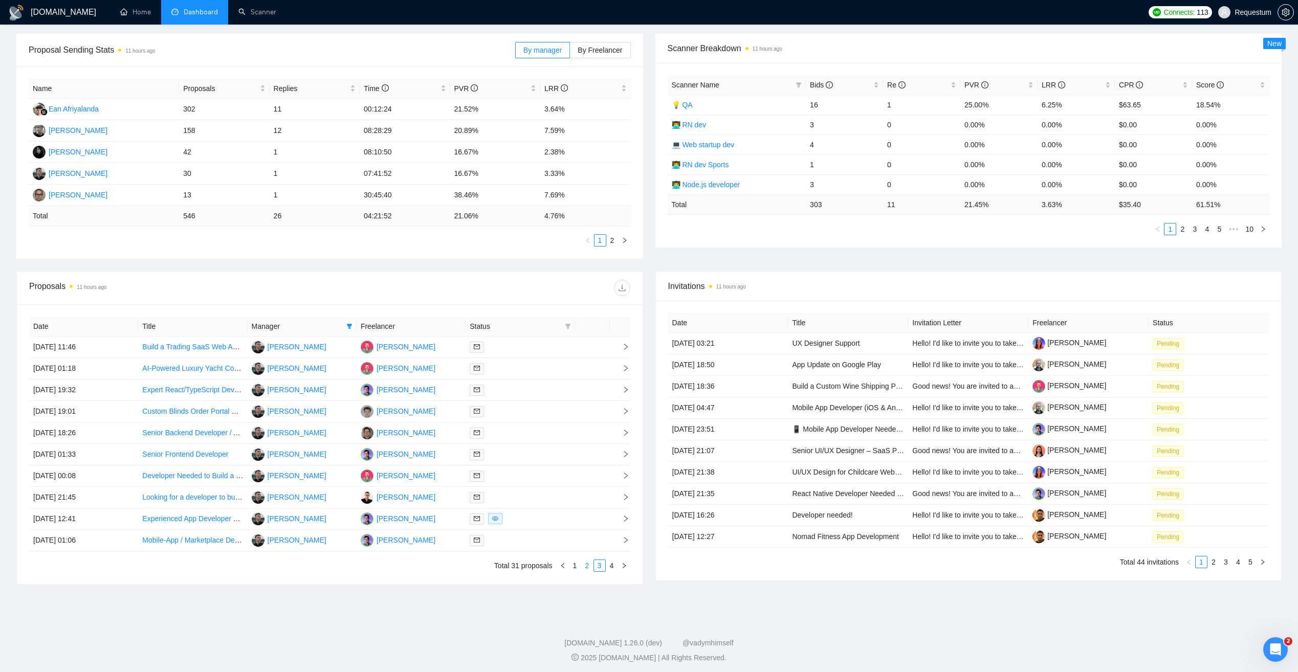
click at [588, 564] on link "2" at bounding box center [587, 565] width 11 height 11
click at [539, 519] on div at bounding box center [520, 519] width 101 height 12
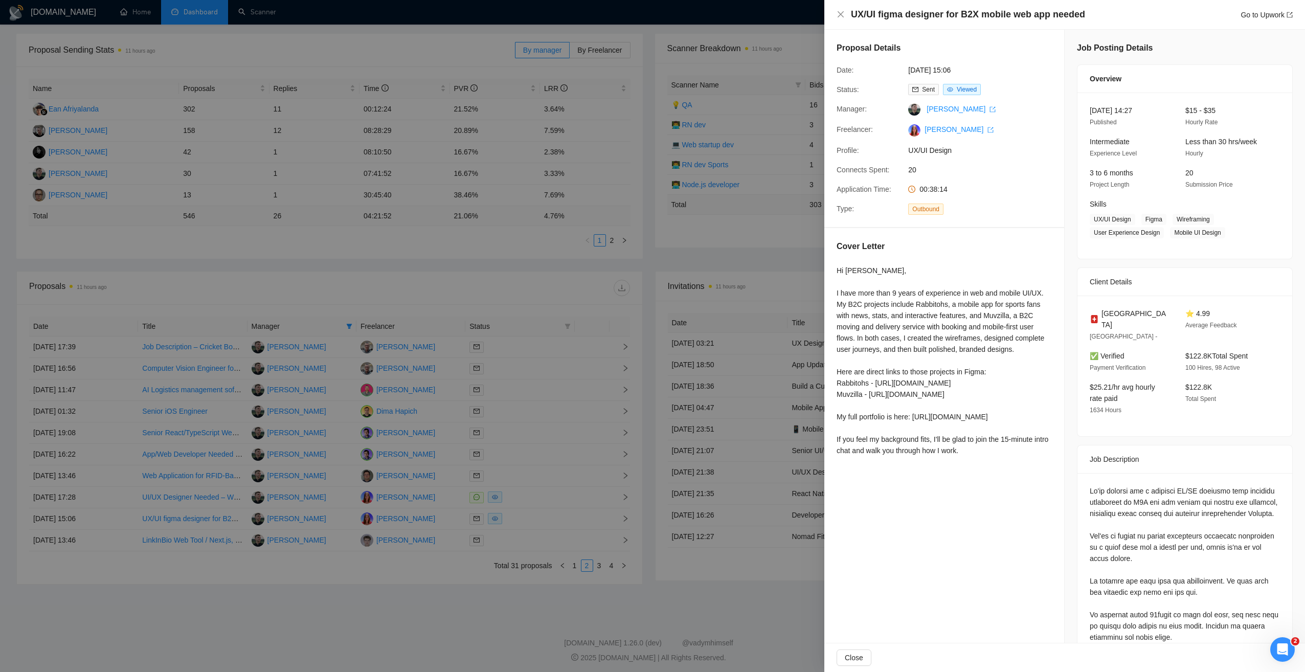
click at [380, 618] on div at bounding box center [652, 336] width 1305 height 672
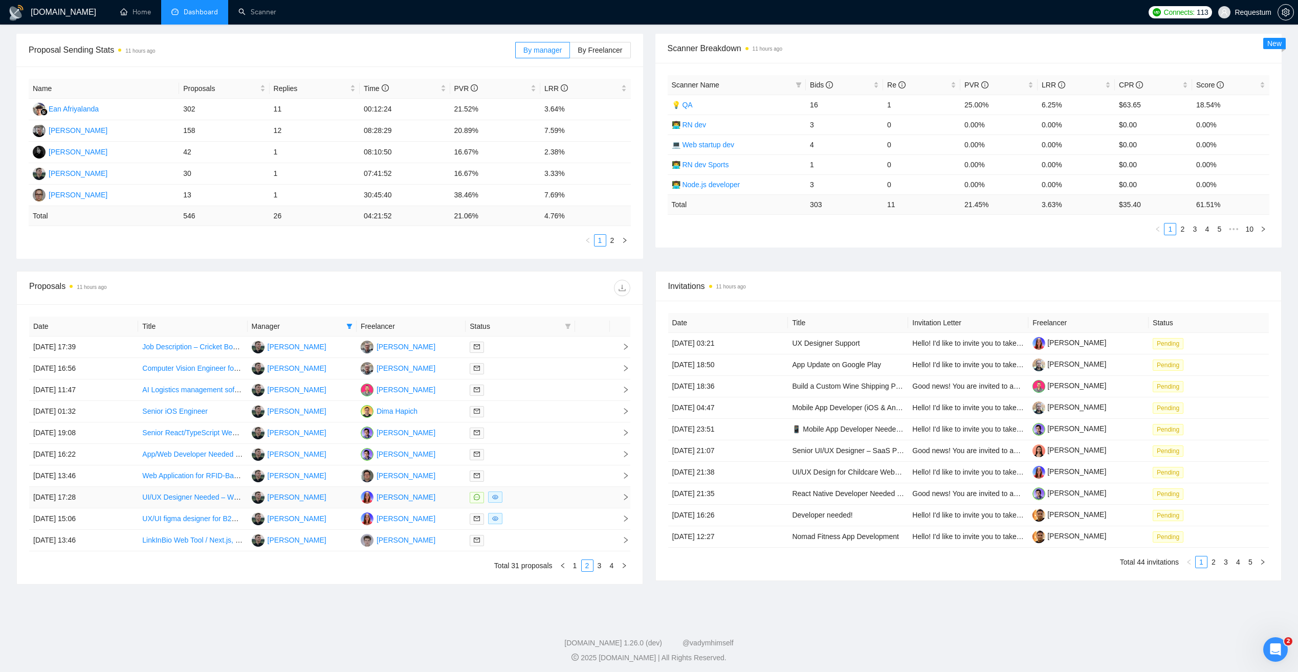
click at [549, 496] on div at bounding box center [520, 498] width 101 height 12
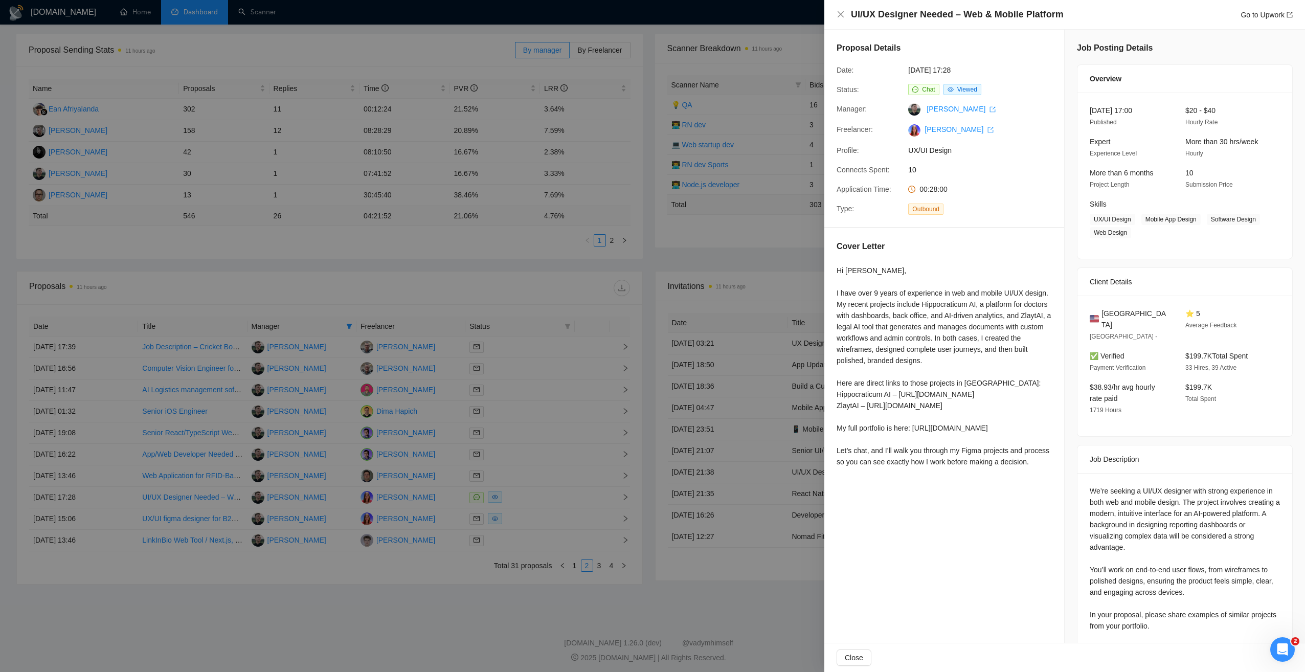
click at [428, 606] on div at bounding box center [652, 336] width 1305 height 672
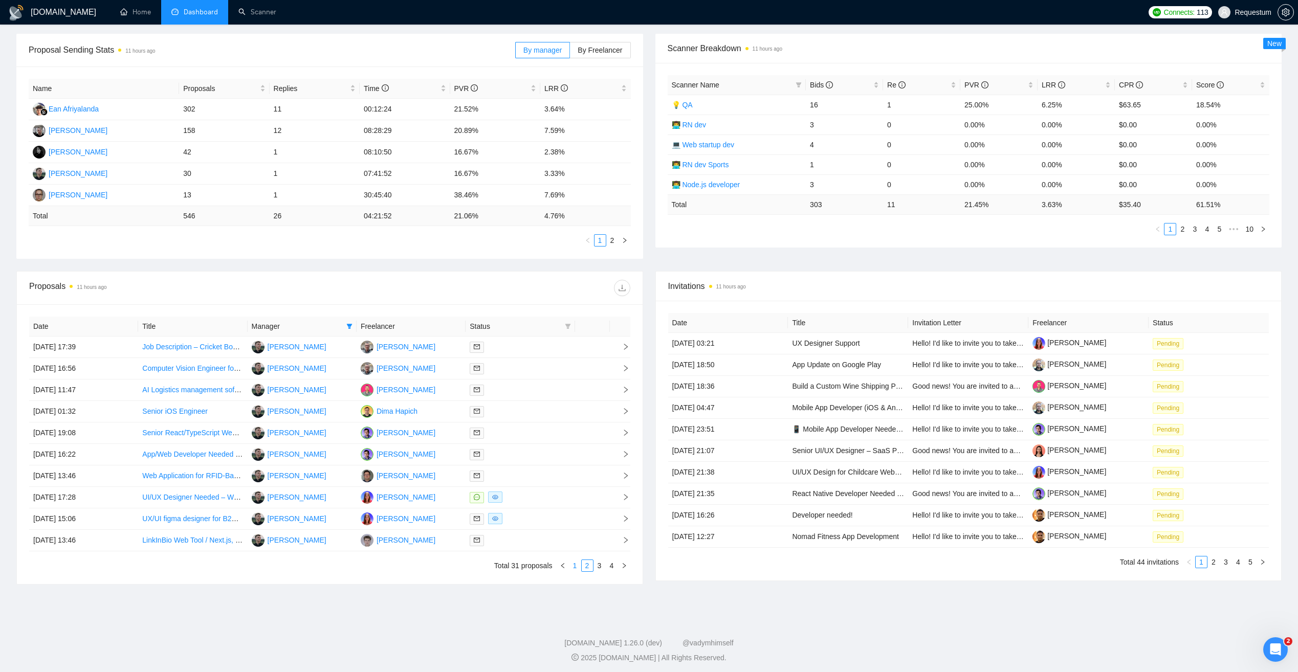
click at [575, 565] on link "1" at bounding box center [574, 565] width 11 height 11
click at [533, 346] on div at bounding box center [520, 347] width 101 height 12
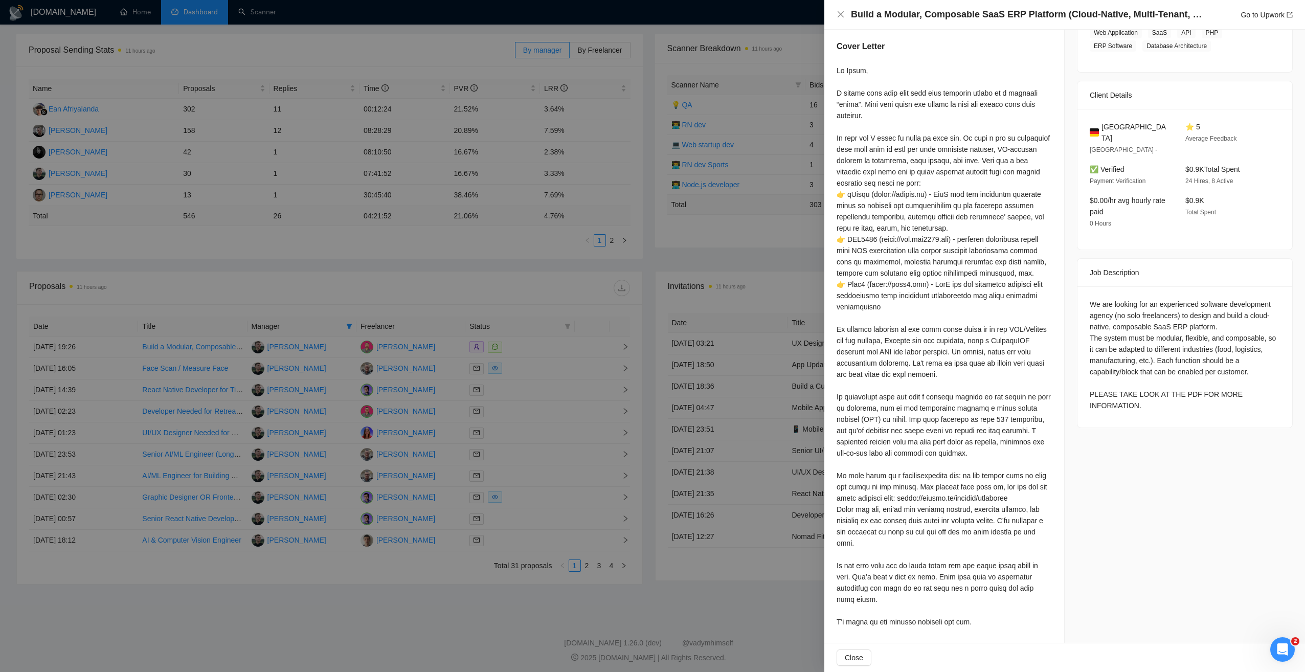
scroll to position [200, 0]
click at [565, 282] on div at bounding box center [652, 336] width 1305 height 672
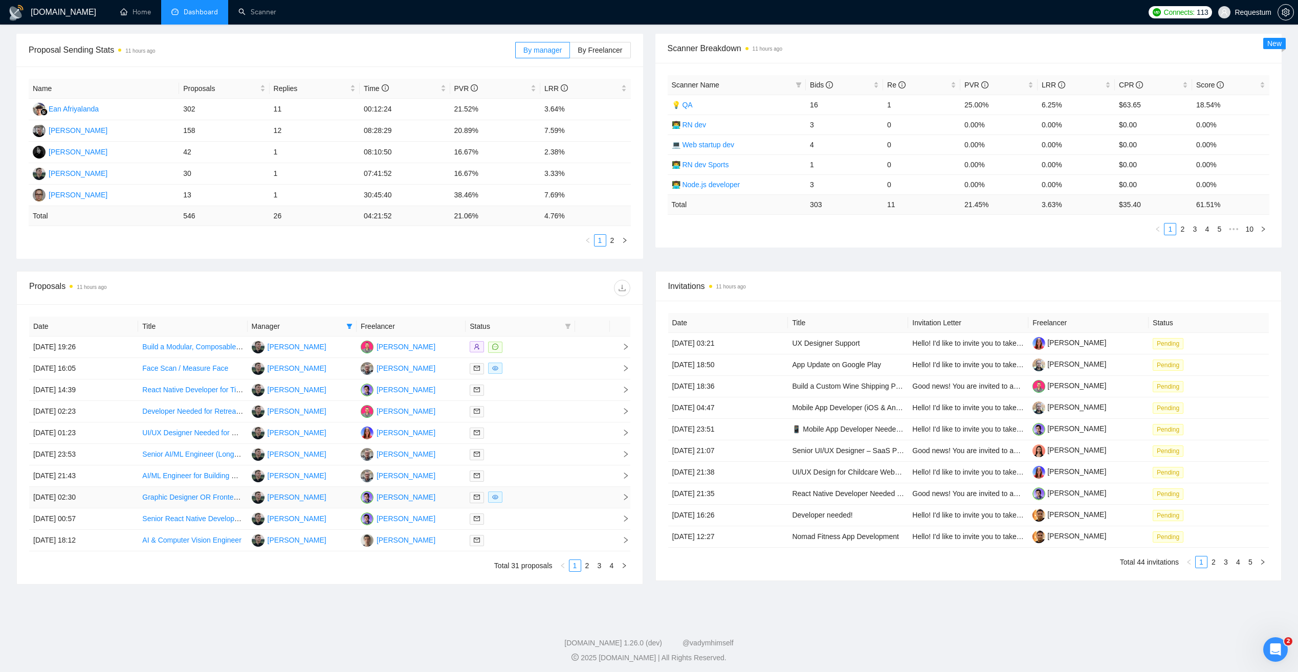
click at [519, 496] on div at bounding box center [520, 498] width 101 height 12
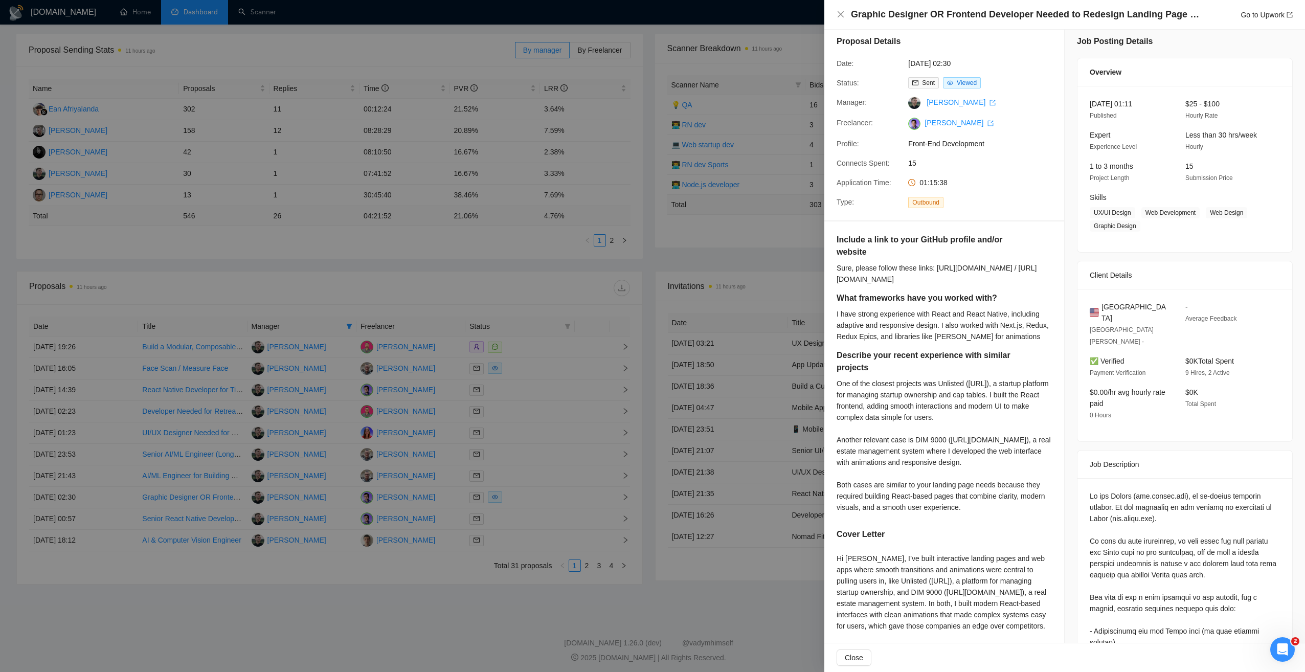
scroll to position [0, 0]
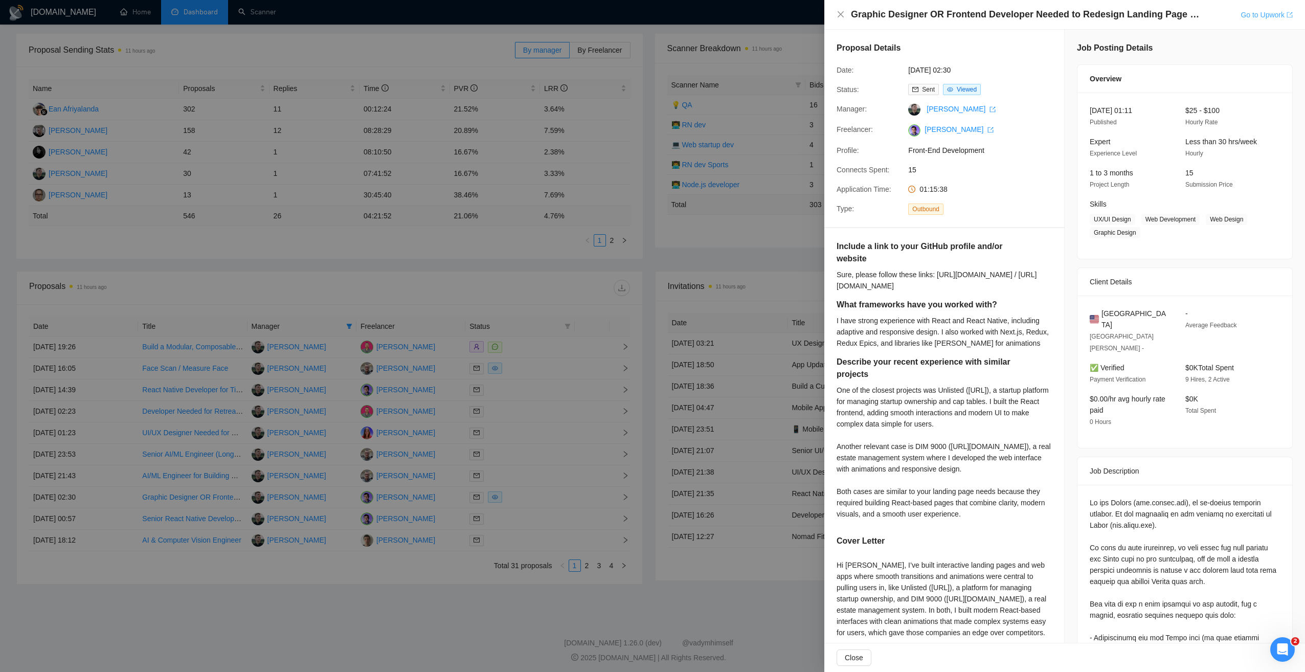
click at [1250, 16] on link "Go to Upwork" at bounding box center [1267, 15] width 52 height 8
click at [445, 281] on div at bounding box center [652, 336] width 1305 height 672
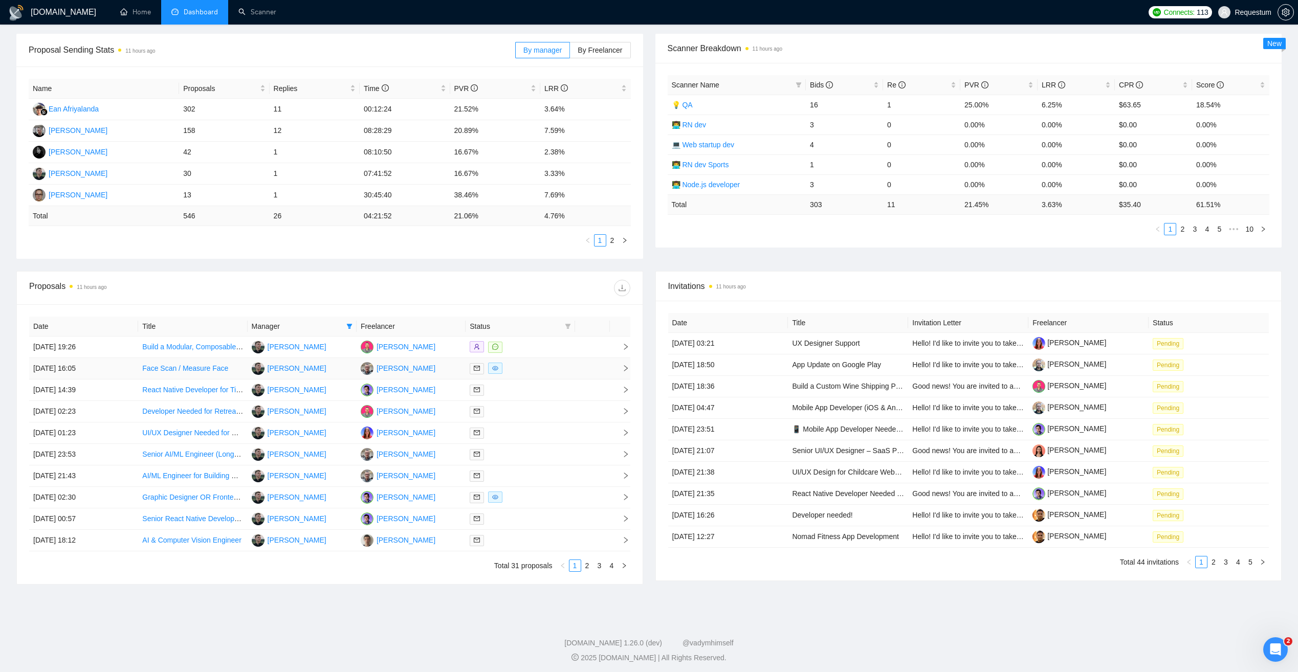
click at [526, 368] on div at bounding box center [520, 369] width 101 height 12
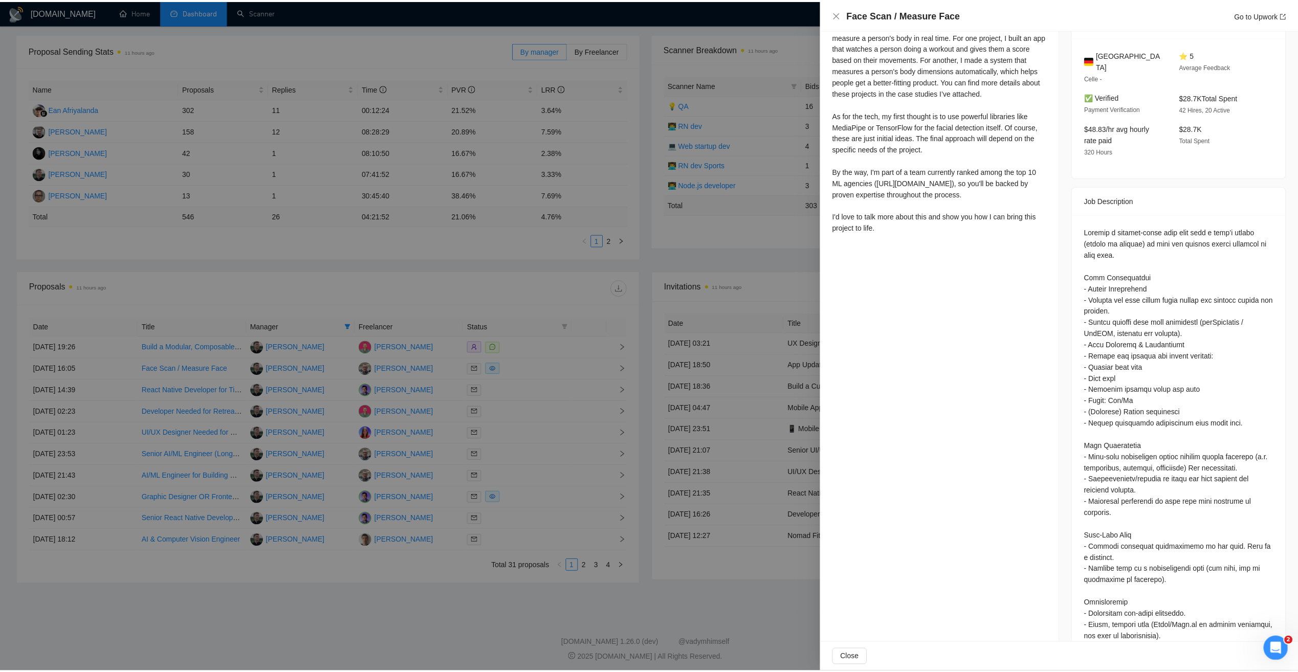
scroll to position [339, 0]
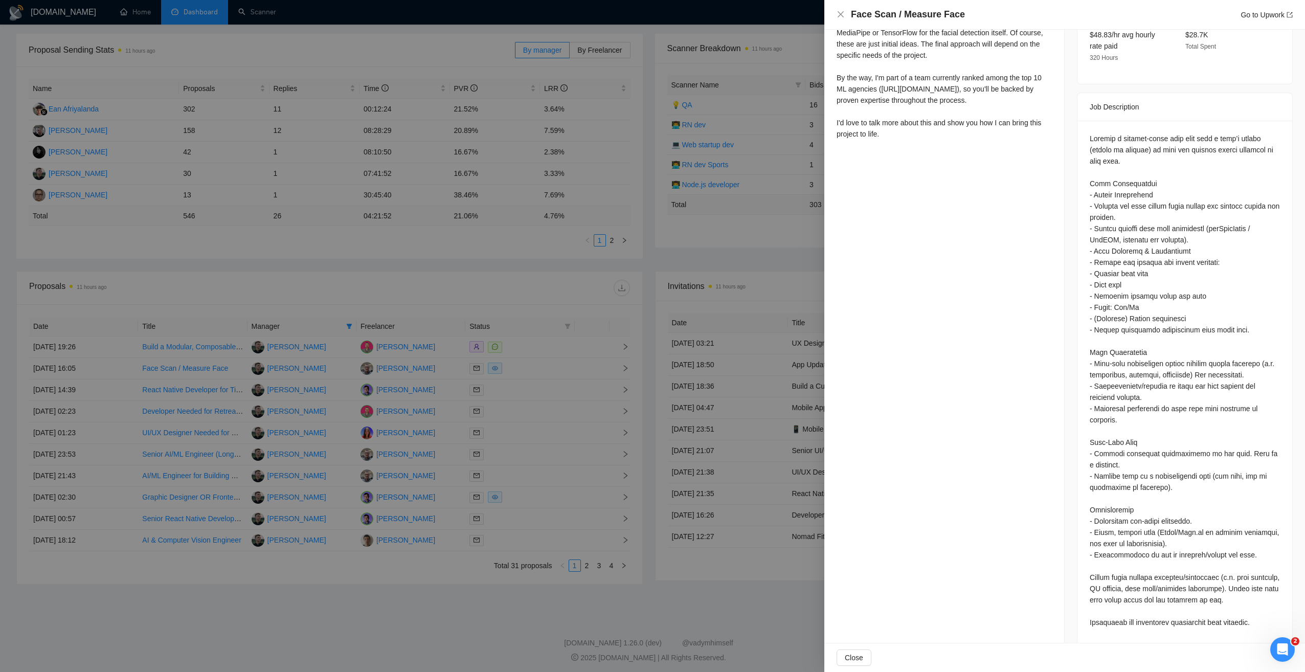
click at [516, 266] on div at bounding box center [652, 336] width 1305 height 672
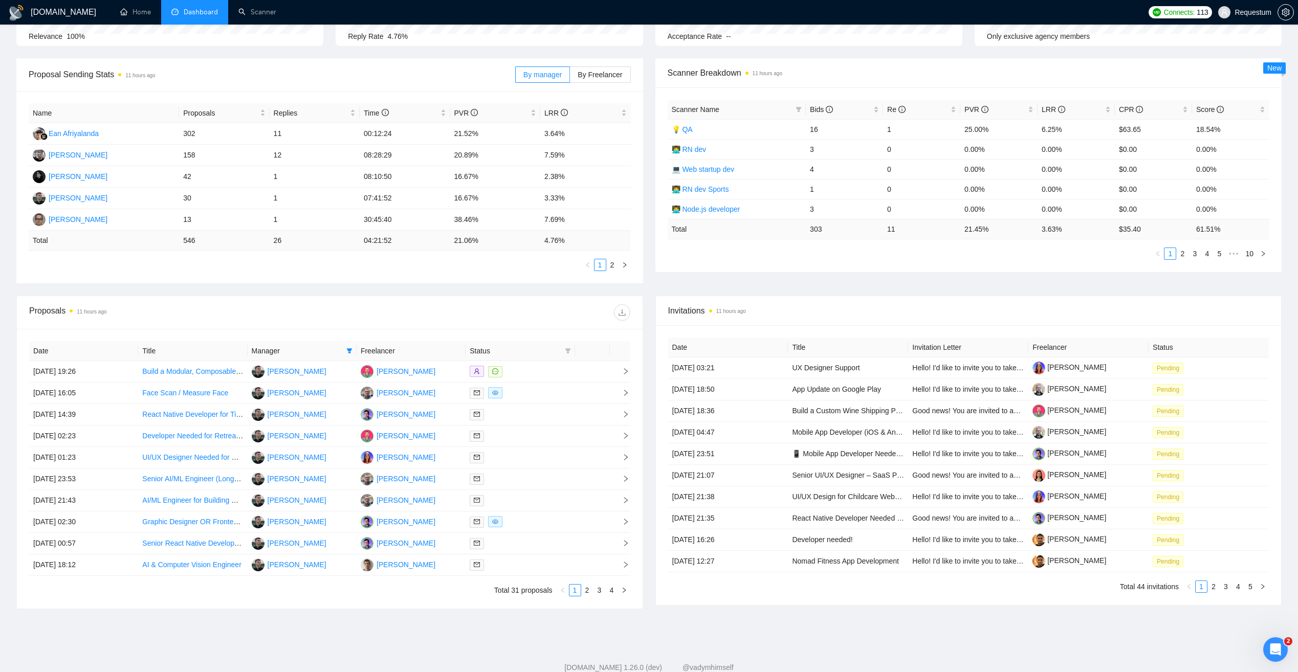
scroll to position [0, 0]
